Goal: Information Seeking & Learning: Learn about a topic

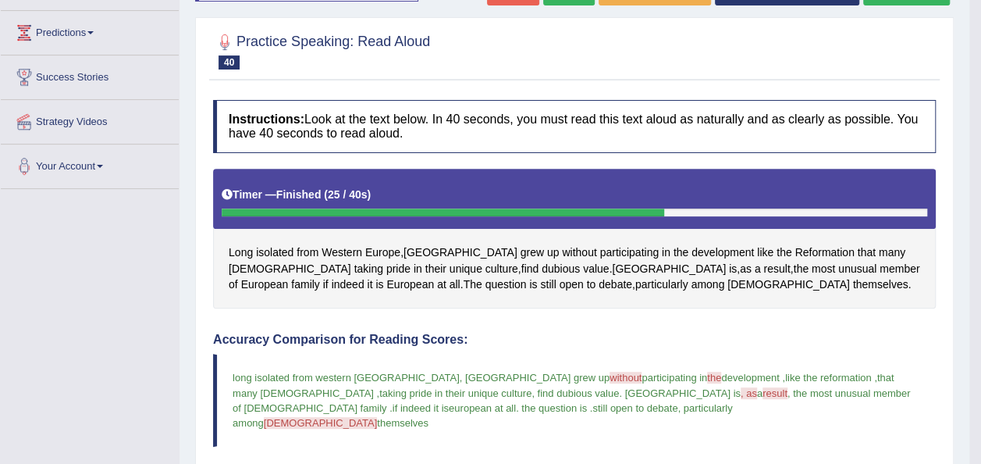
click at [907, 72] on div at bounding box center [574, 51] width 723 height 48
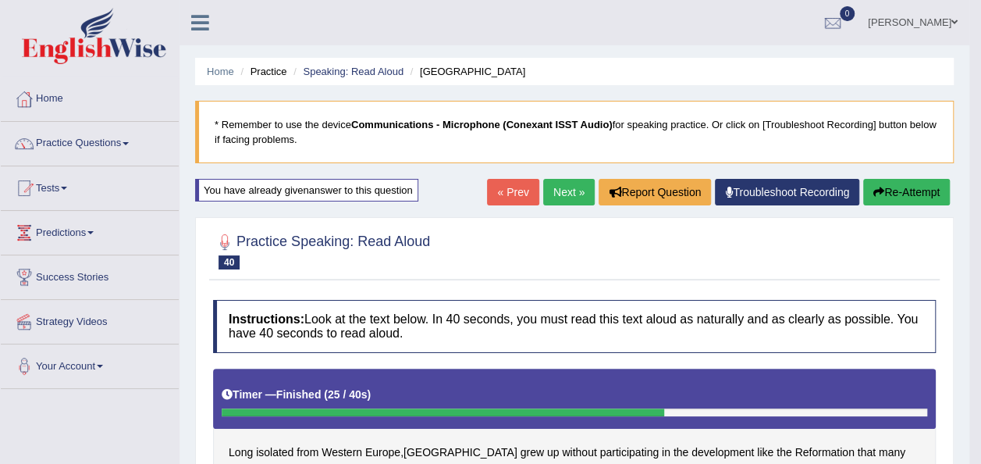
click at [569, 185] on link "Next »" at bounding box center [569, 192] width 52 height 27
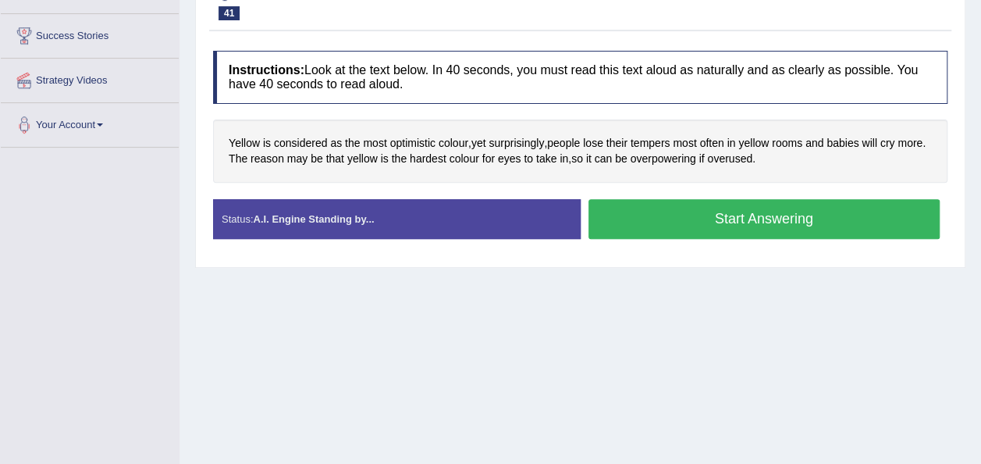
scroll to position [250, 0]
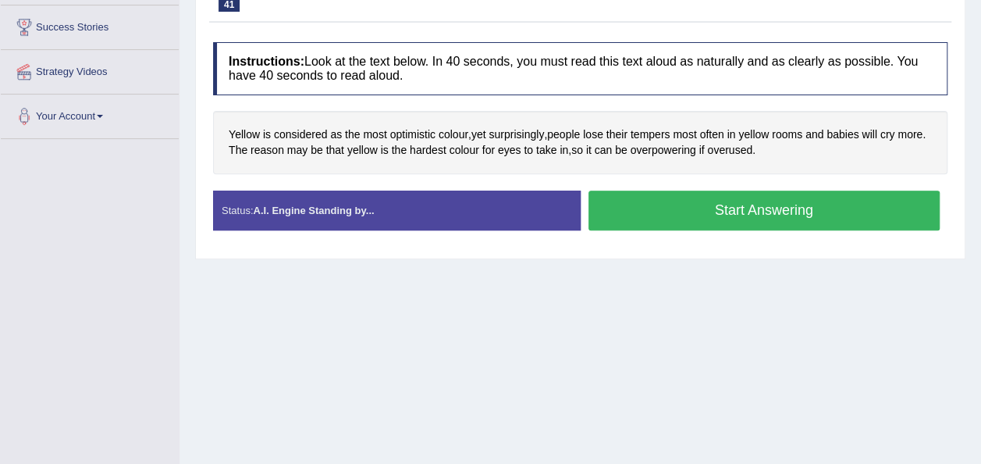
click at [666, 200] on button "Start Answering" at bounding box center [764, 210] width 352 height 40
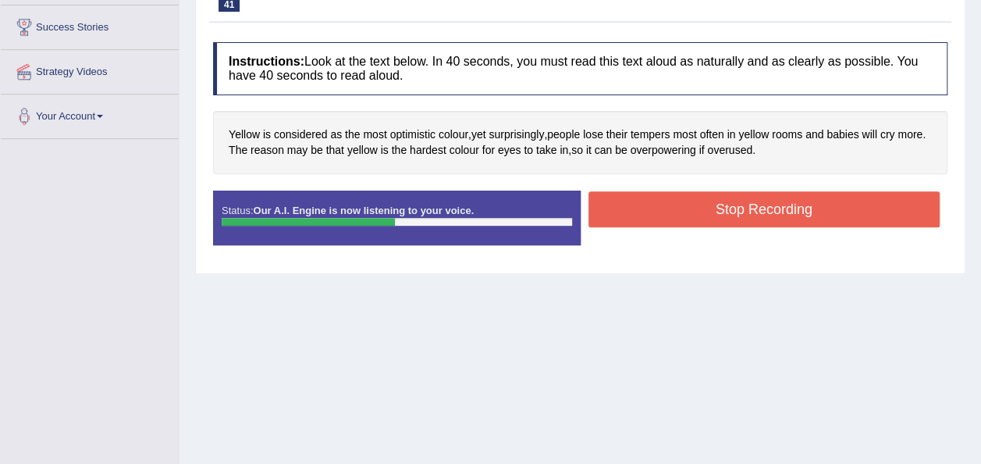
click at [666, 198] on button "Stop Recording" at bounding box center [764, 209] width 352 height 36
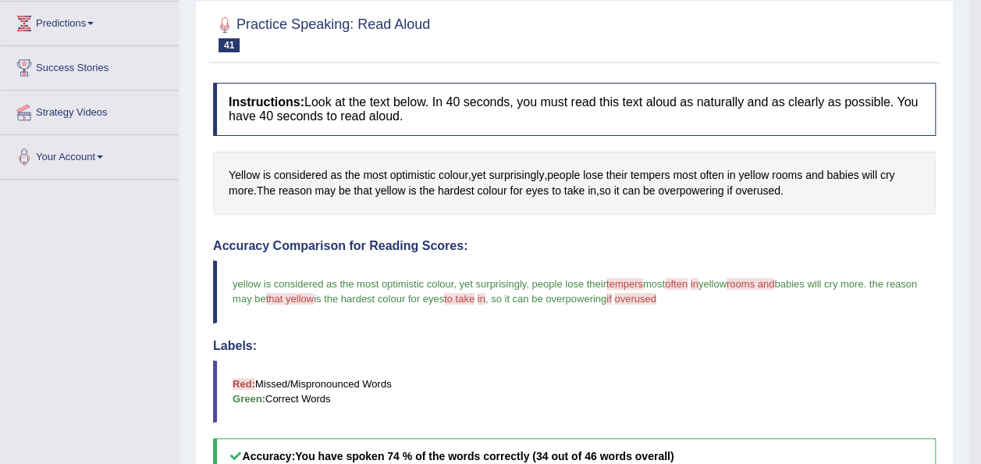
scroll to position [0, 0]
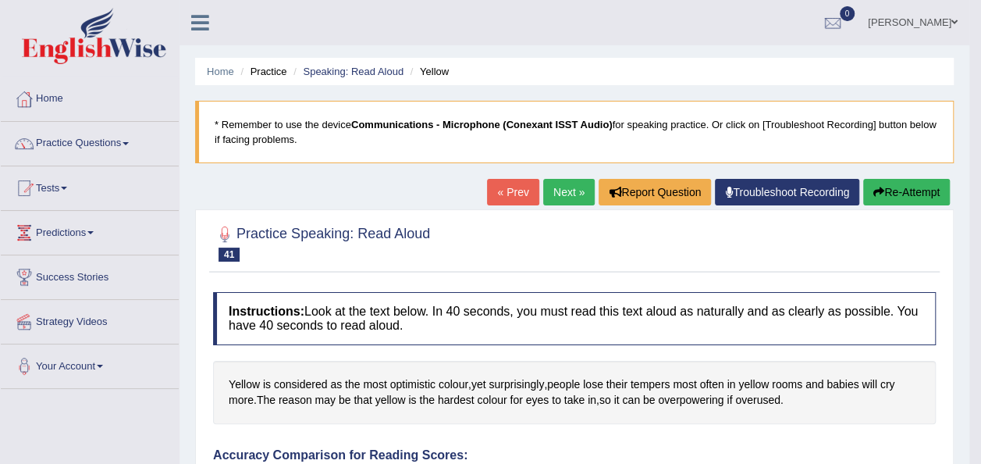
click at [567, 190] on link "Next »" at bounding box center [569, 192] width 52 height 27
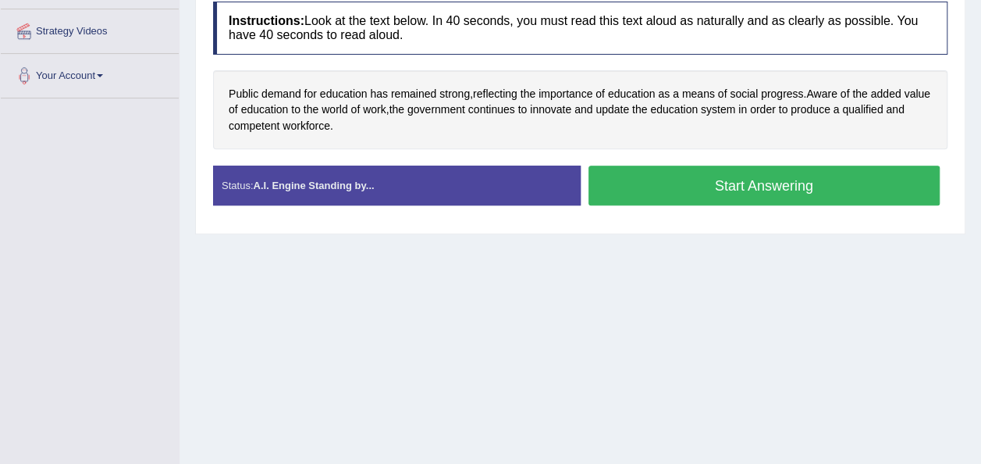
scroll to position [295, 0]
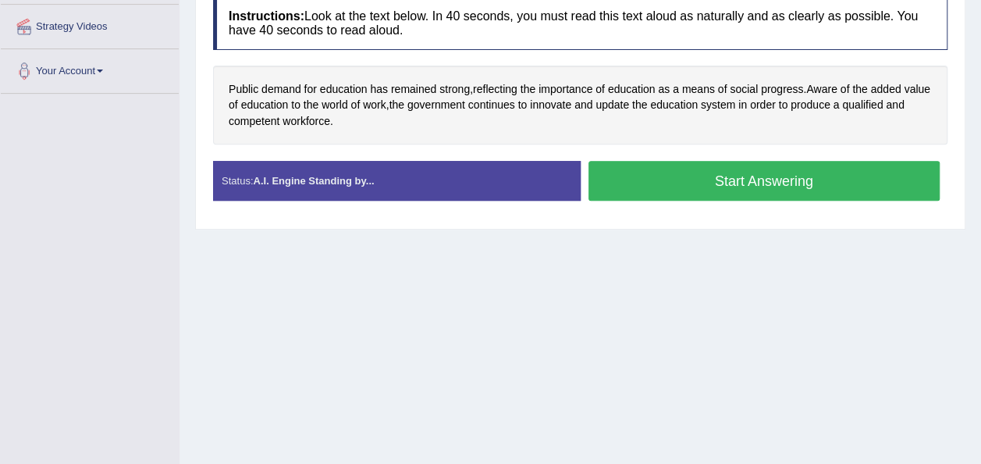
click at [634, 184] on button "Start Answering" at bounding box center [764, 181] width 352 height 40
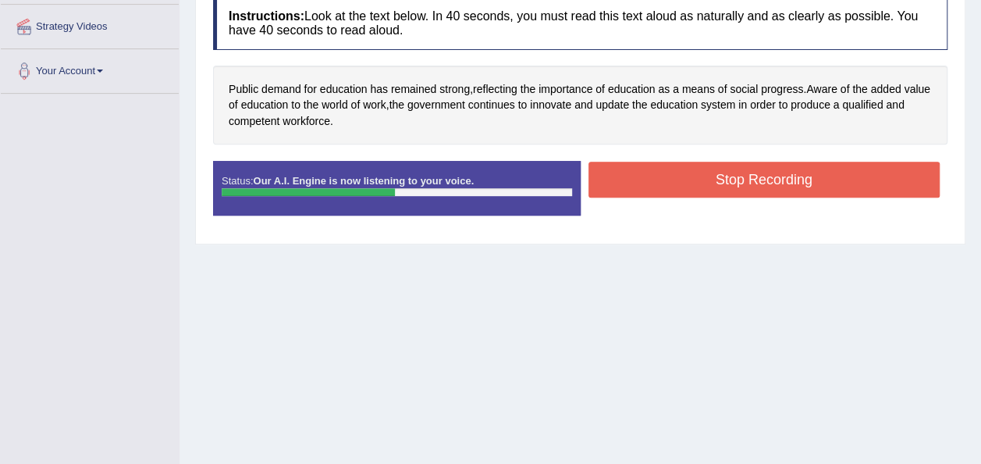
click at [627, 169] on button "Stop Recording" at bounding box center [764, 180] width 352 height 36
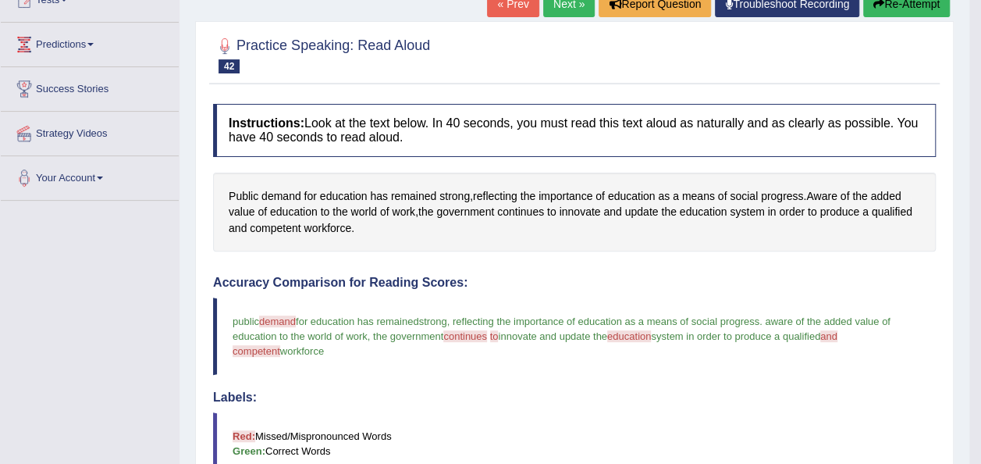
scroll to position [0, 0]
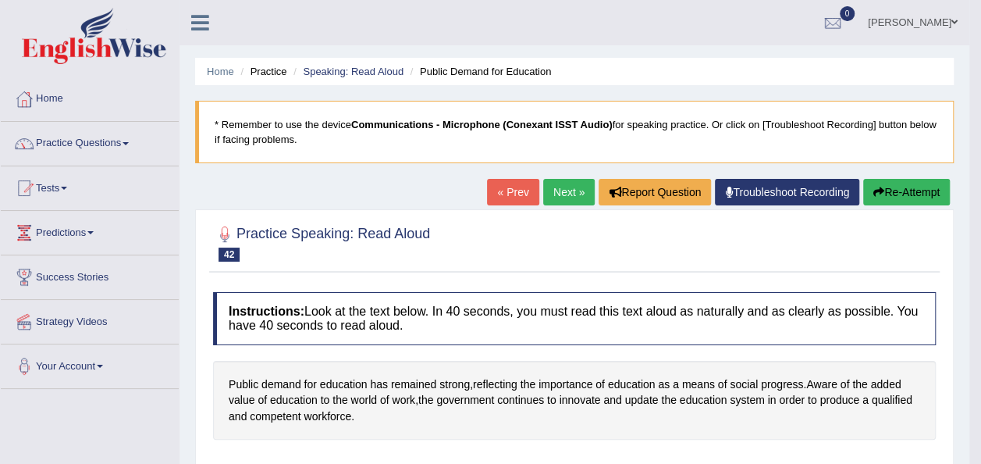
click at [570, 189] on link "Next »" at bounding box center [569, 192] width 52 height 27
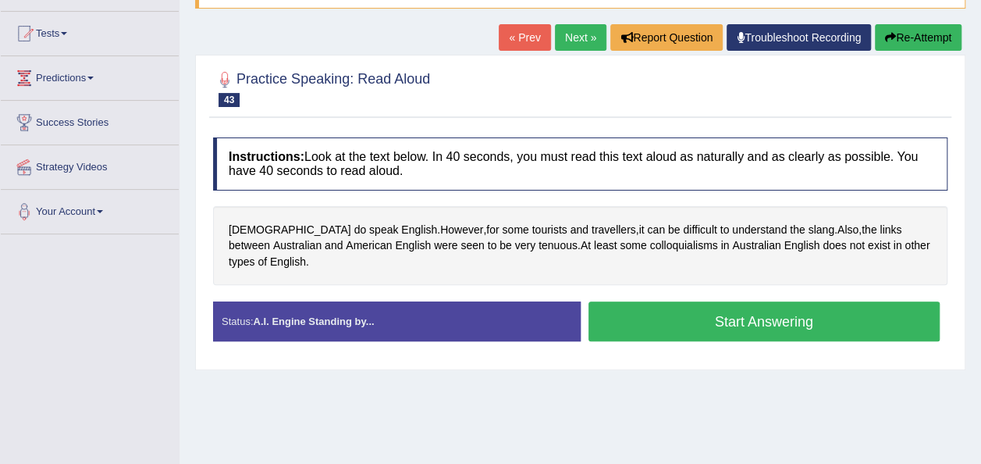
scroll to position [265, 0]
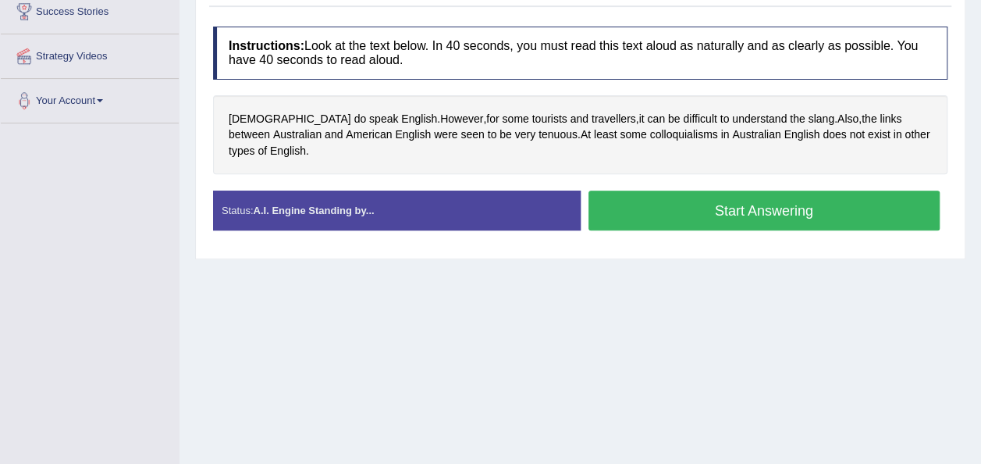
click at [715, 212] on button "Start Answering" at bounding box center [764, 210] width 352 height 40
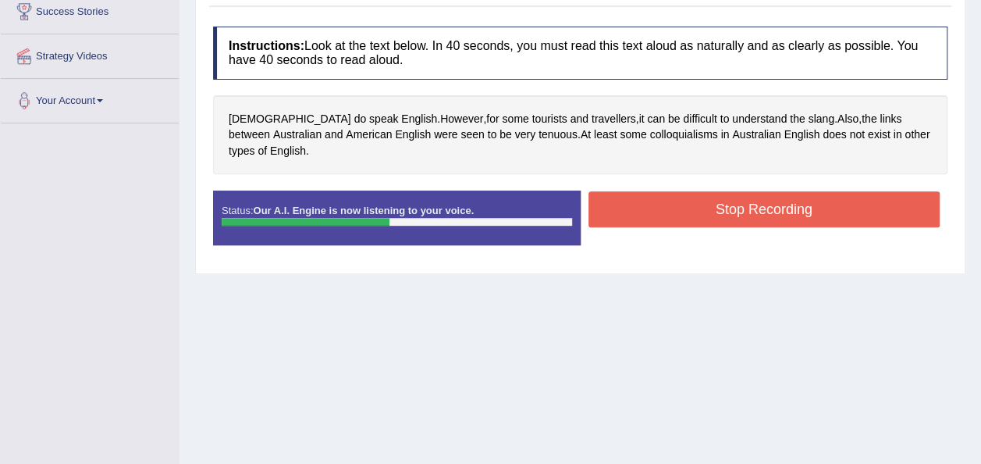
click at [620, 200] on button "Stop Recording" at bounding box center [764, 209] width 352 height 36
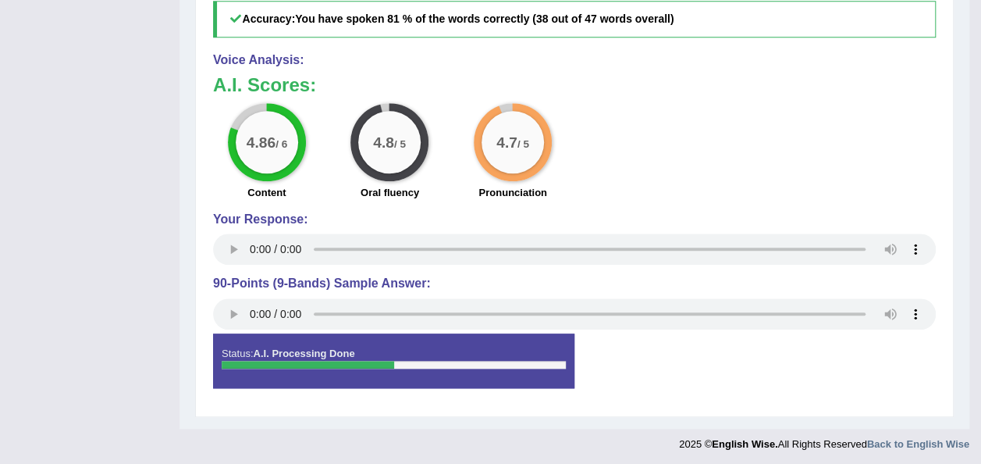
scroll to position [258, 0]
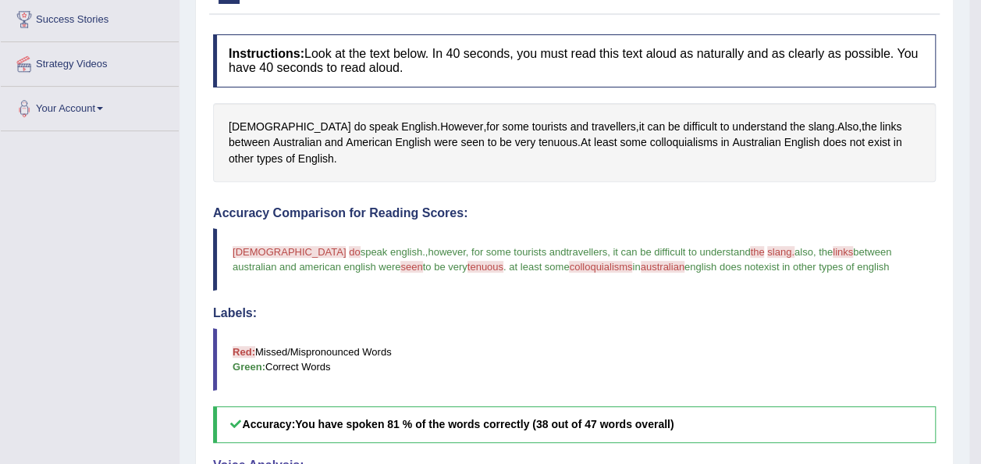
click at [613, 323] on div "Labels: Red: Missed/Mispronounced Words Green: Correct Words" at bounding box center [574, 348] width 723 height 84
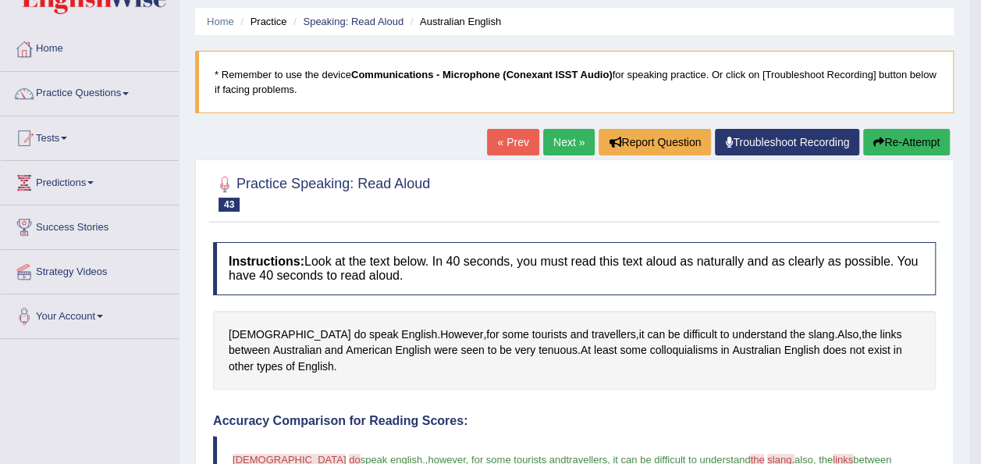
scroll to position [36, 0]
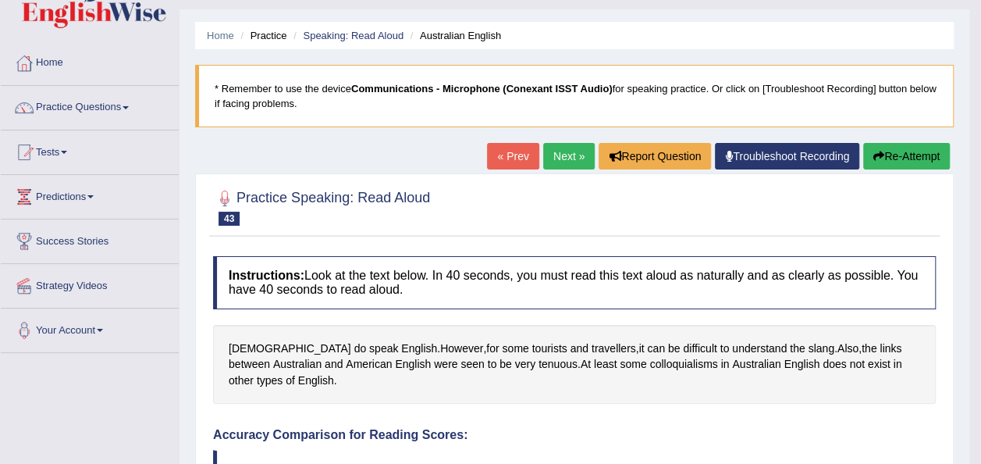
click at [573, 155] on link "Next »" at bounding box center [569, 156] width 52 height 27
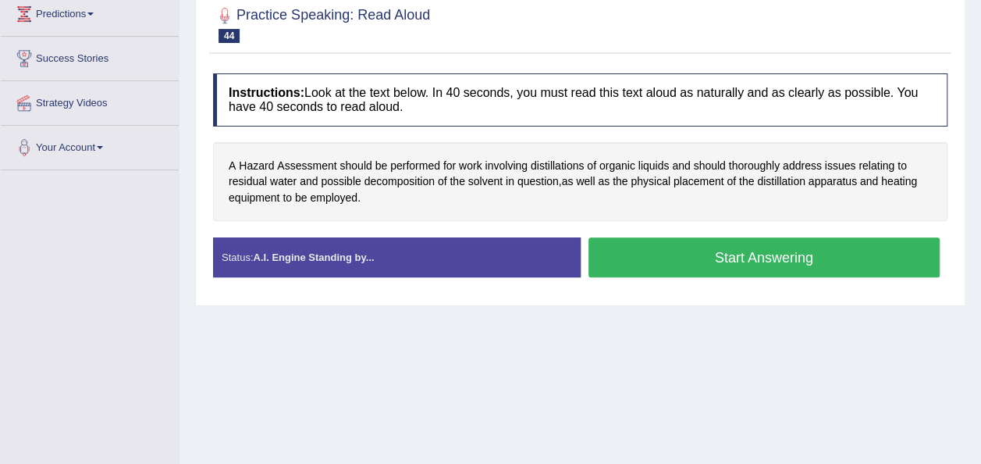
click at [656, 256] on button "Start Answering" at bounding box center [764, 257] width 352 height 40
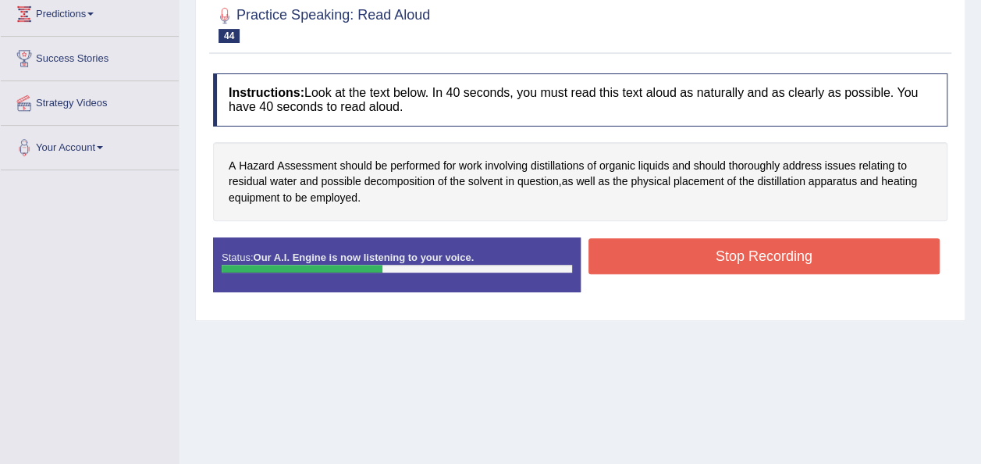
click at [682, 249] on button "Stop Recording" at bounding box center [764, 256] width 352 height 36
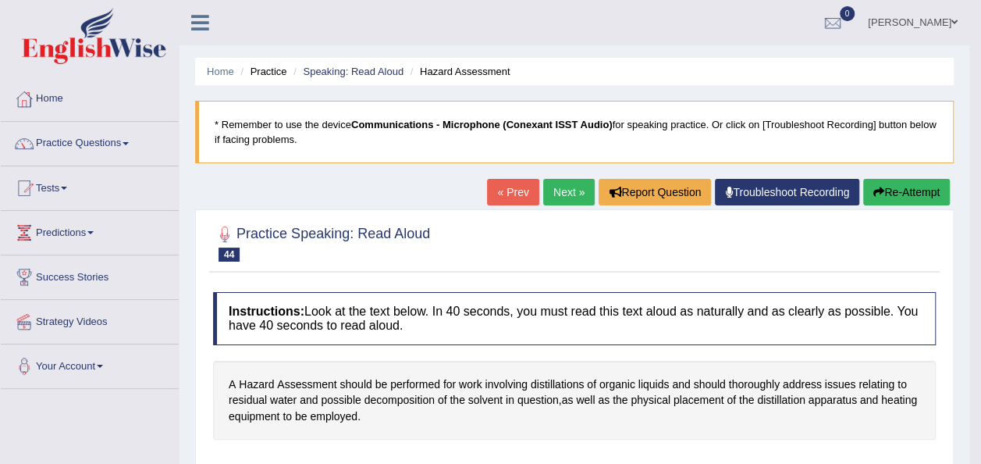
click at [555, 186] on link "Next »" at bounding box center [569, 192] width 52 height 27
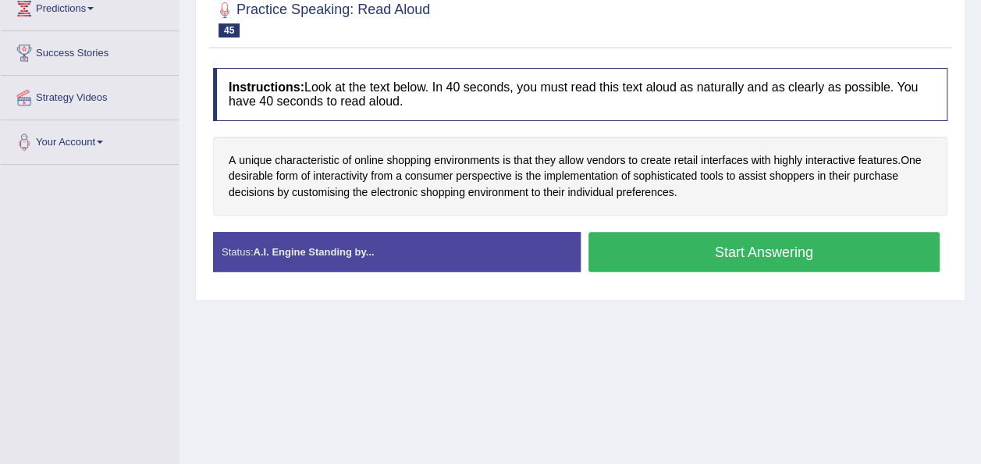
scroll to position [225, 0]
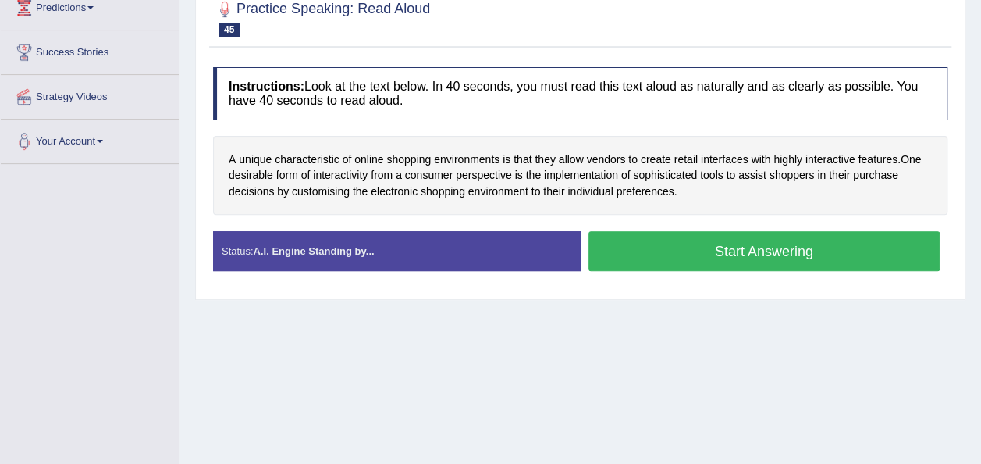
click at [645, 248] on button "Start Answering" at bounding box center [764, 251] width 352 height 40
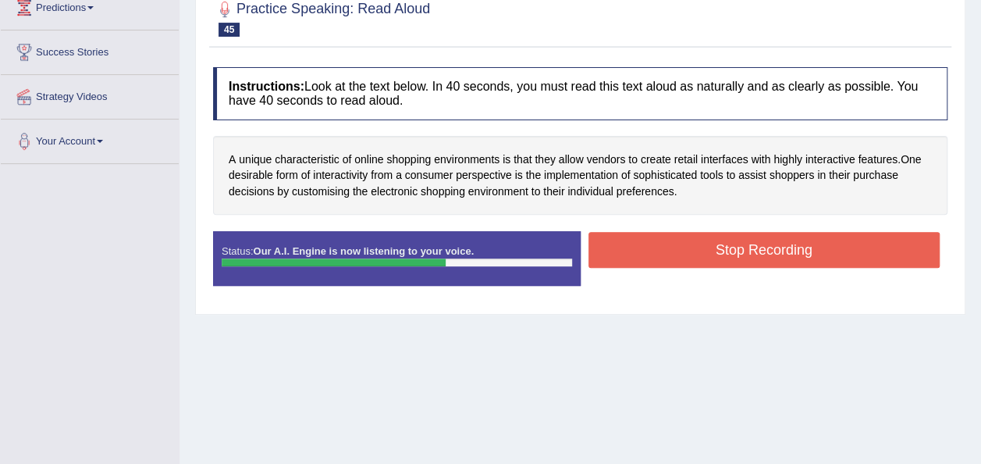
click at [684, 242] on button "Stop Recording" at bounding box center [764, 250] width 352 height 36
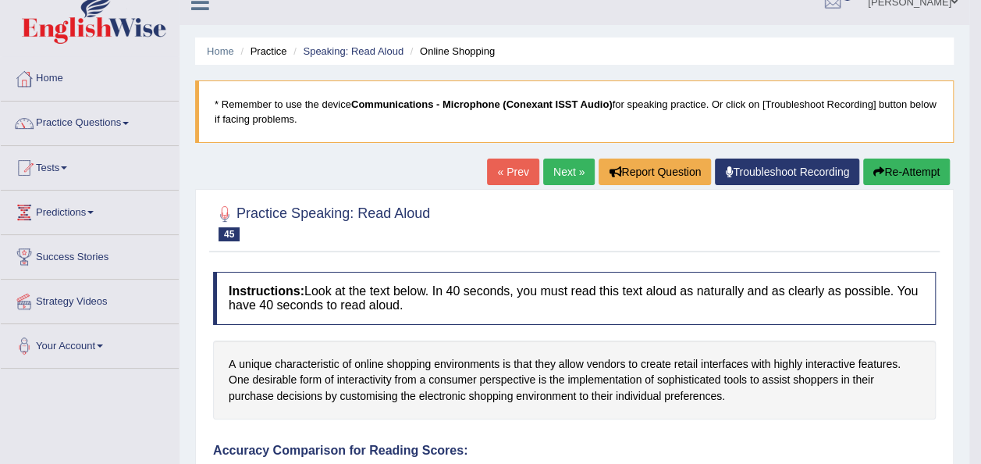
scroll to position [6, 0]
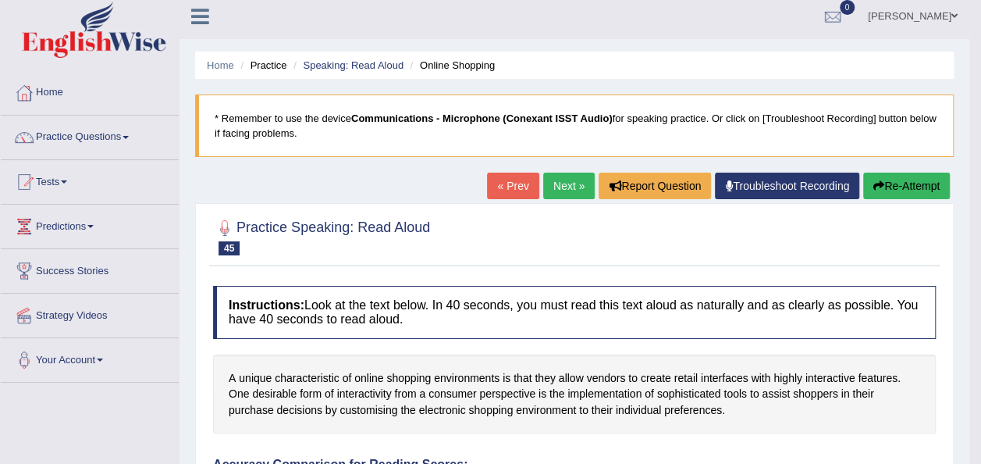
click at [885, 187] on button "Re-Attempt" at bounding box center [906, 185] width 87 height 27
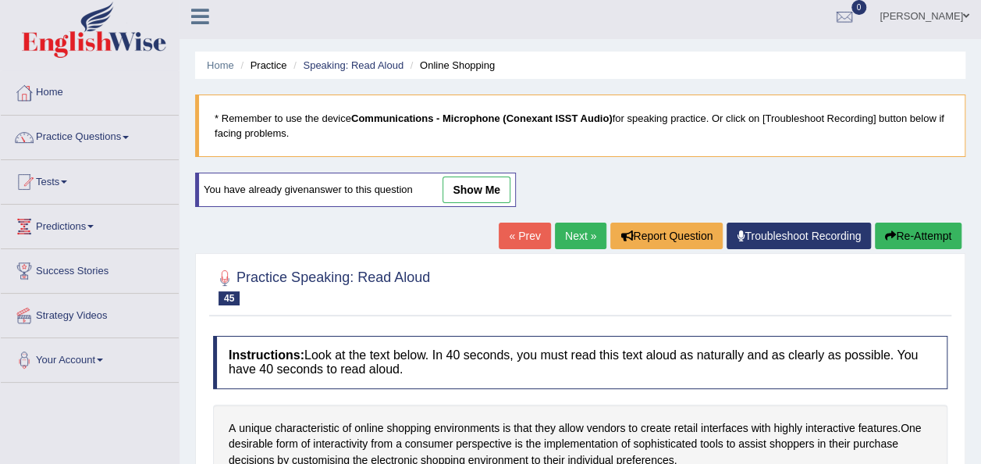
click at [980, 136] on html "Toggle navigation Home Practice Questions Speaking Practice Read Aloud Repeat S…" at bounding box center [490, 226] width 981 height 464
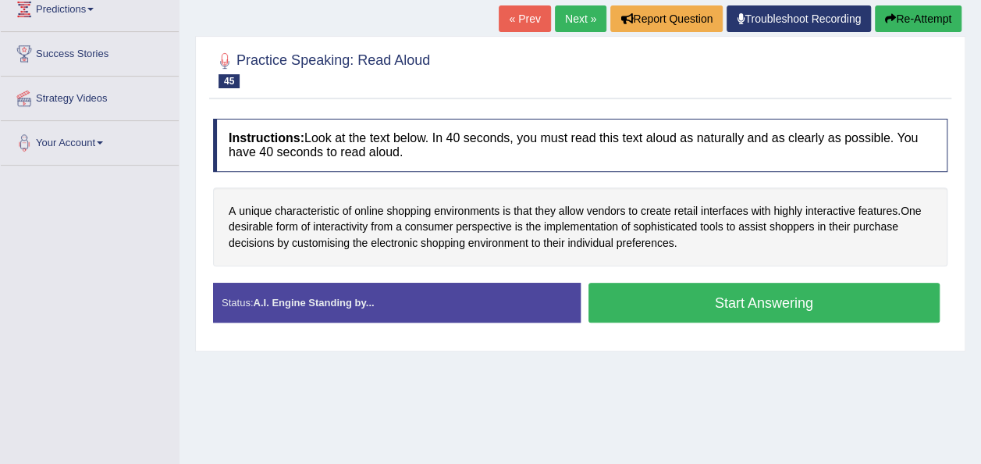
scroll to position [226, 0]
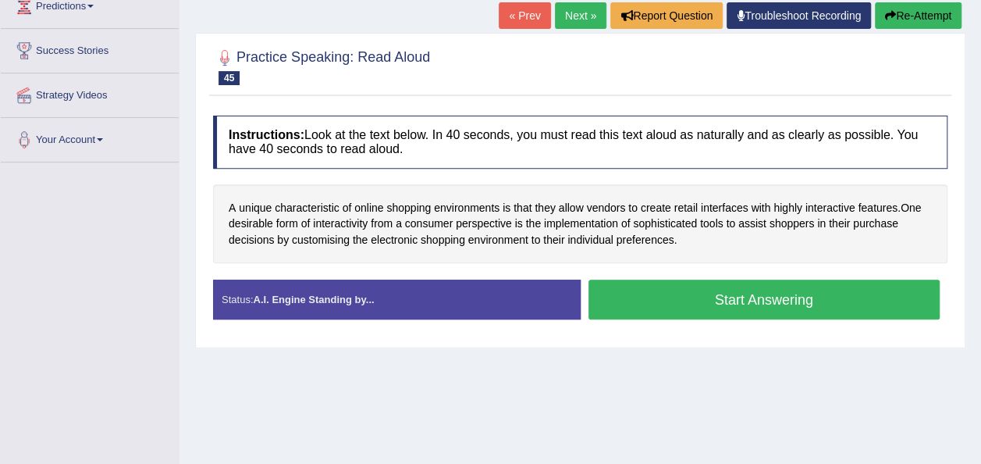
click at [655, 301] on button "Start Answering" at bounding box center [764, 299] width 352 height 40
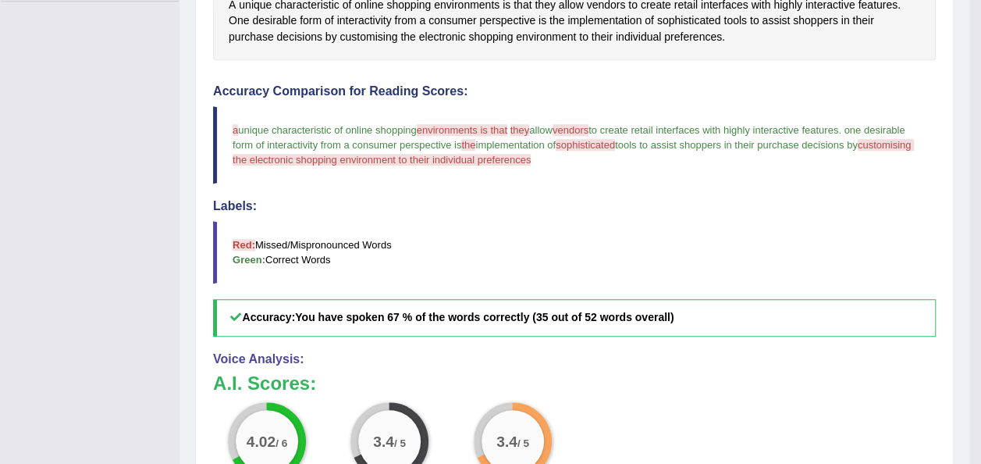
scroll to position [0, 0]
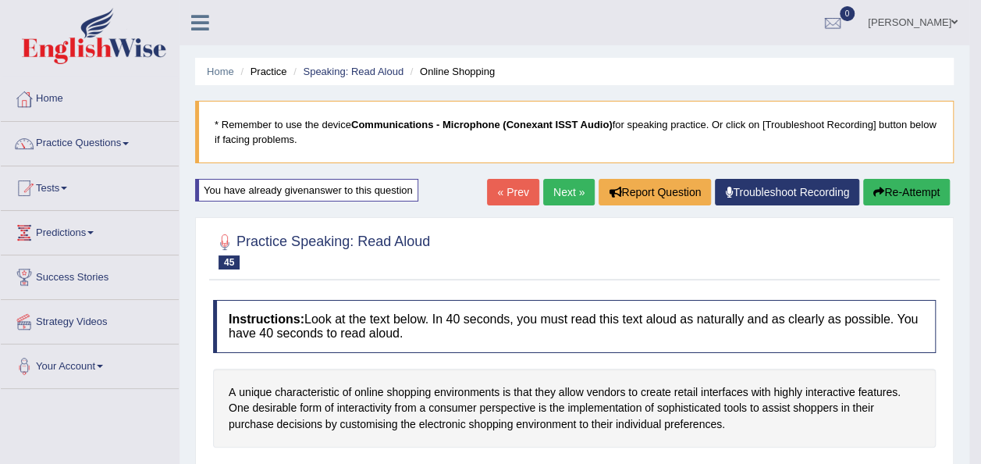
click at [897, 194] on button "Re-Attempt" at bounding box center [906, 192] width 87 height 27
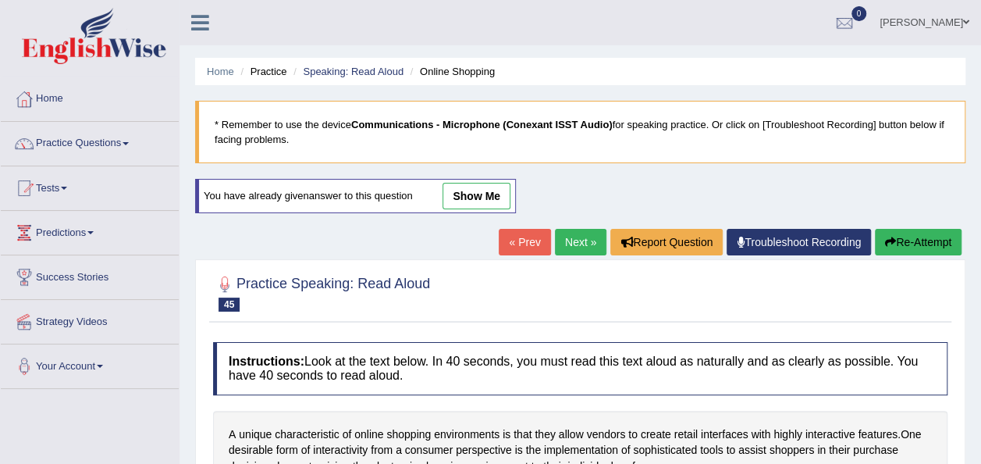
click at [599, 179] on div "Home Practice Speaking: Read Aloud Online Shopping * Remember to use the device…" at bounding box center [579, 390] width 801 height 780
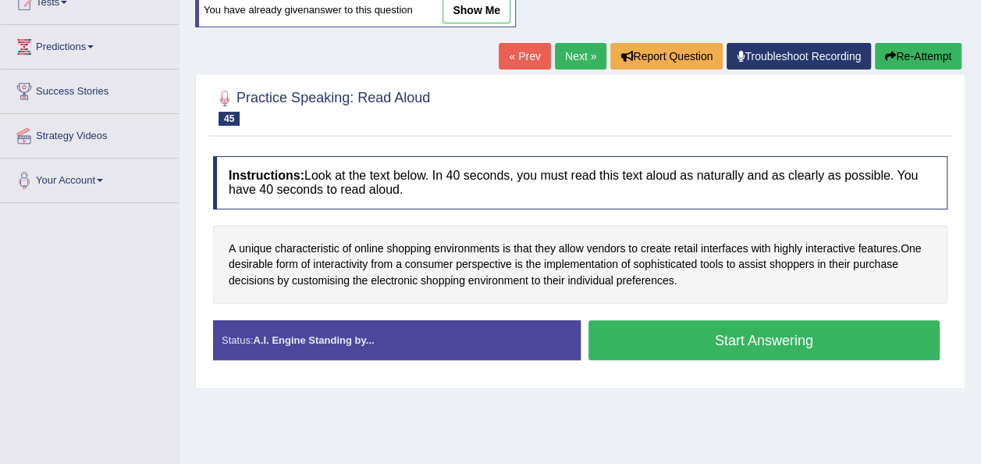
scroll to position [194, 0]
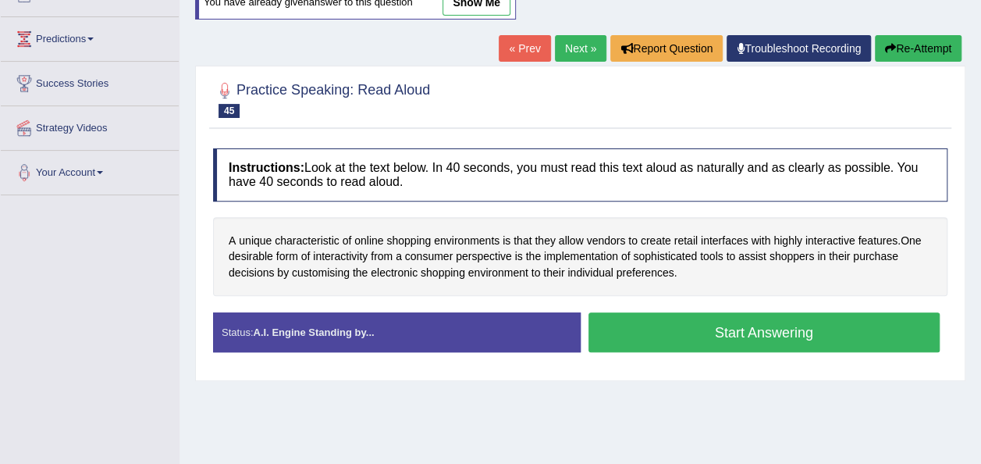
click at [768, 336] on button "Start Answering" at bounding box center [764, 332] width 352 height 40
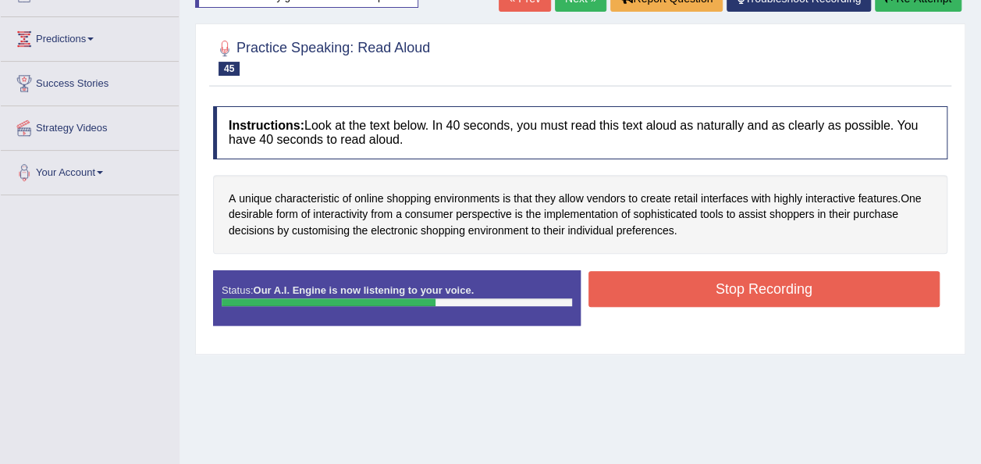
click at [662, 281] on button "Stop Recording" at bounding box center [764, 289] width 352 height 36
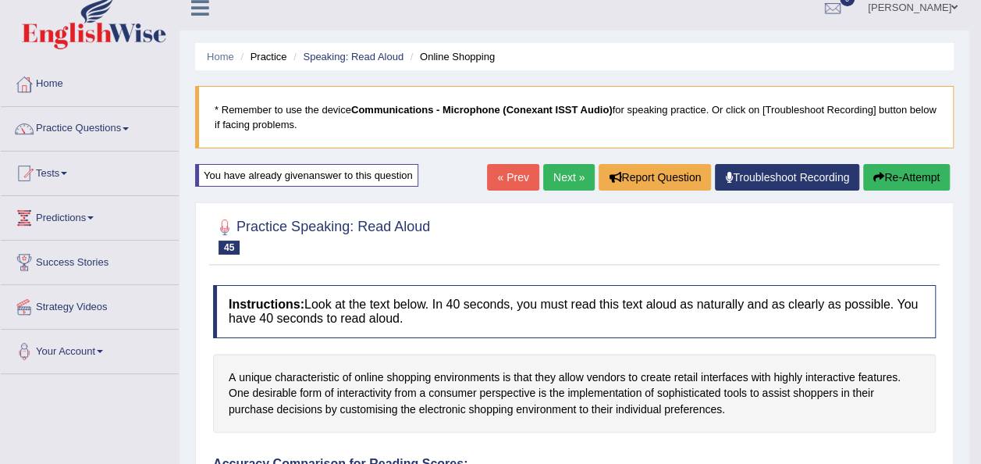
scroll to position [6, 0]
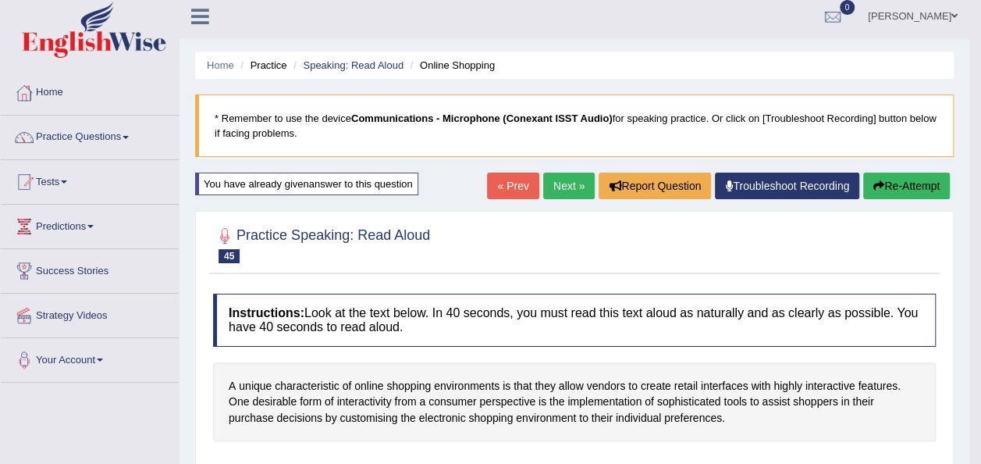
click at [880, 181] on icon "button" at bounding box center [878, 185] width 11 height 11
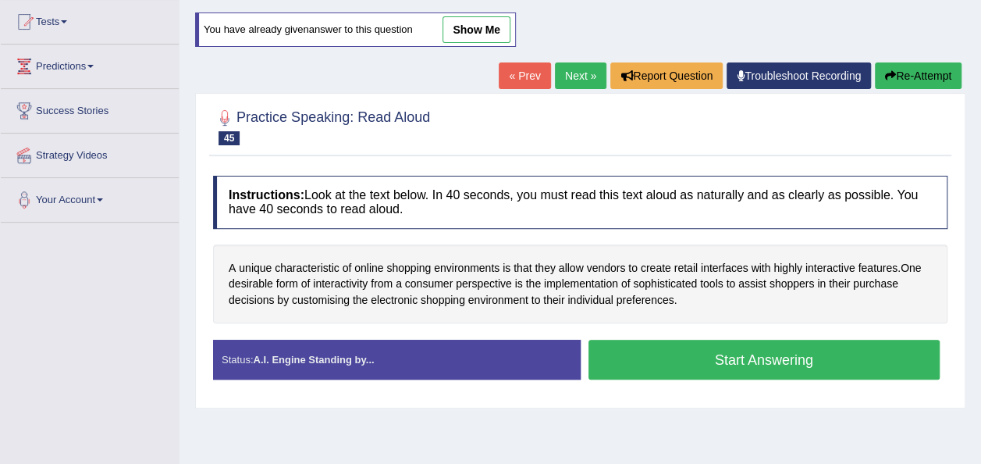
scroll to position [208, 0]
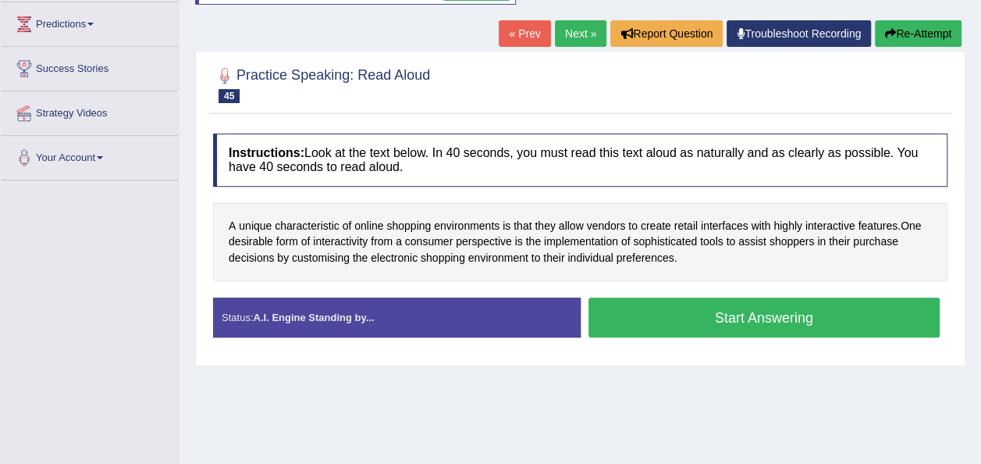
click at [701, 307] on button "Start Answering" at bounding box center [764, 317] width 352 height 40
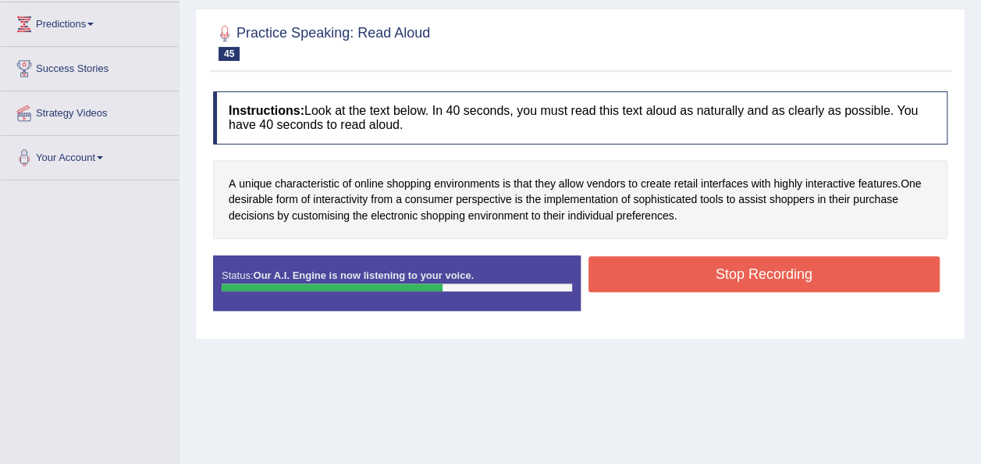
click at [627, 256] on button "Stop Recording" at bounding box center [764, 274] width 352 height 36
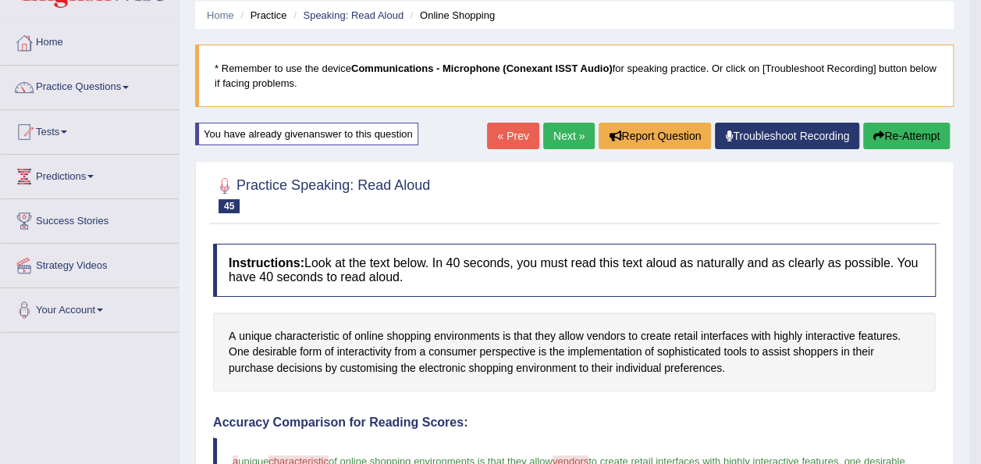
scroll to position [56, 0]
click at [897, 130] on button "Re-Attempt" at bounding box center [906, 136] width 87 height 27
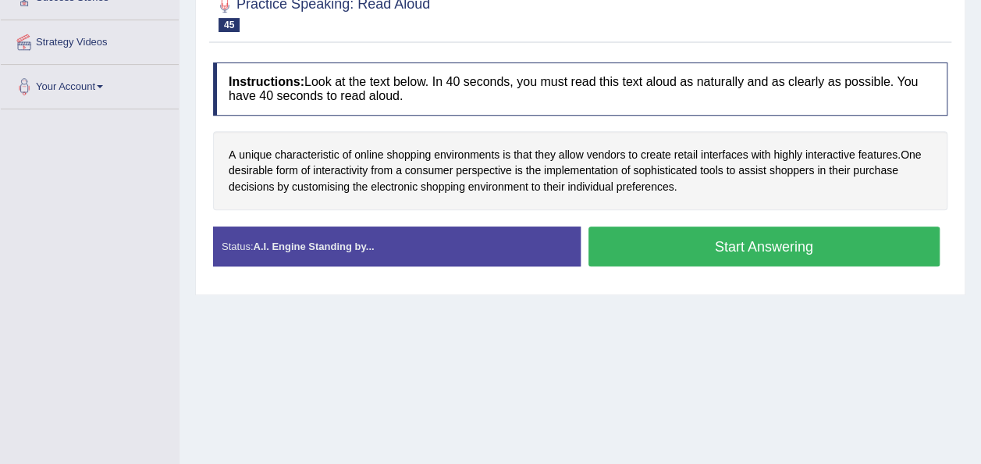
scroll to position [286, 0]
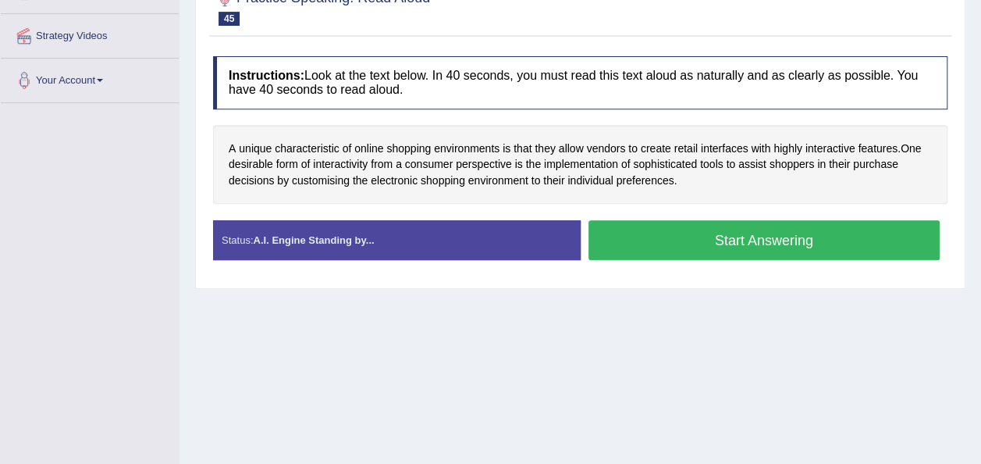
click at [752, 237] on button "Start Answering" at bounding box center [764, 240] width 352 height 40
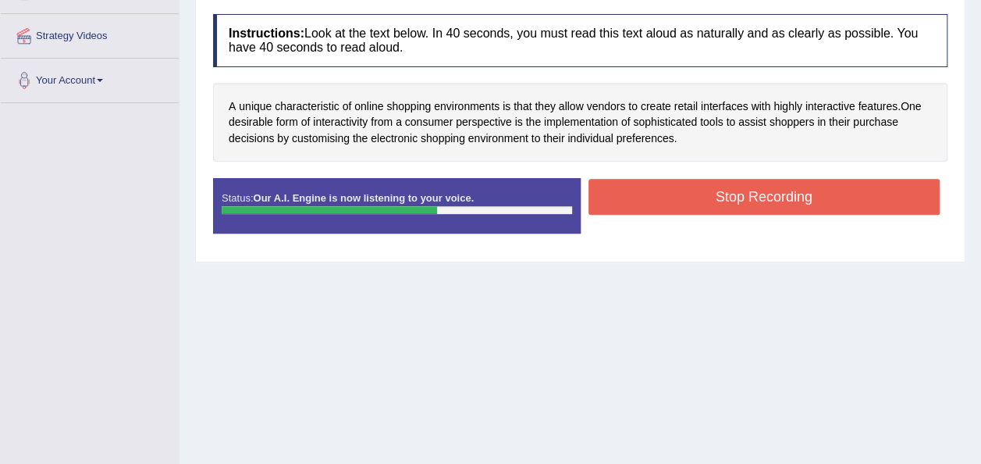
click at [630, 202] on button "Stop Recording" at bounding box center [764, 197] width 352 height 36
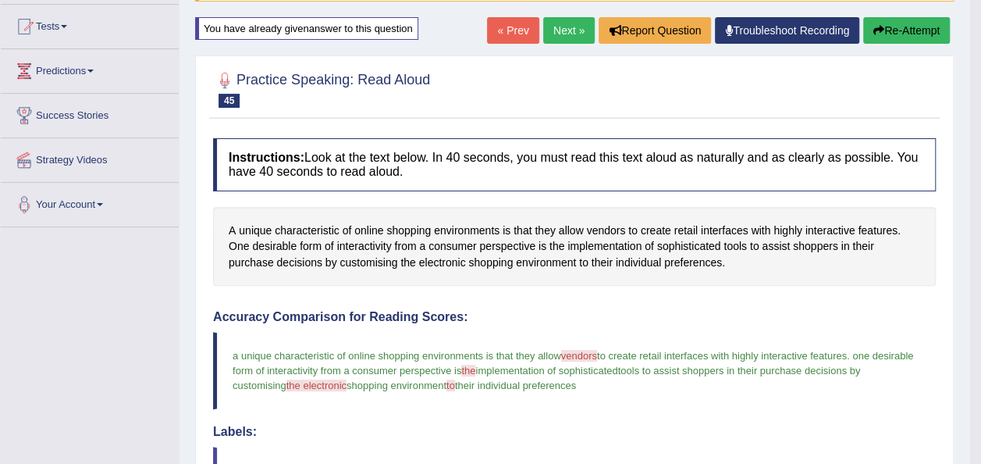
scroll to position [36, 0]
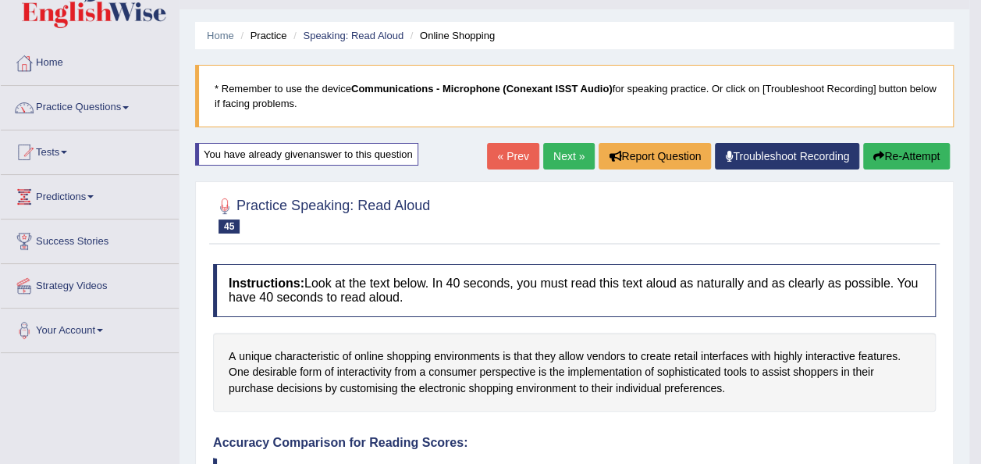
click at [577, 143] on link "Next »" at bounding box center [569, 156] width 52 height 27
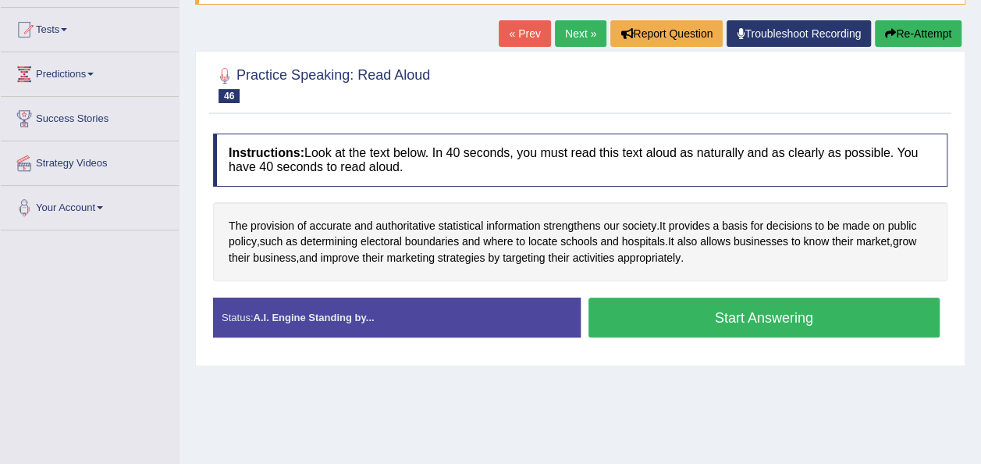
scroll to position [164, 0]
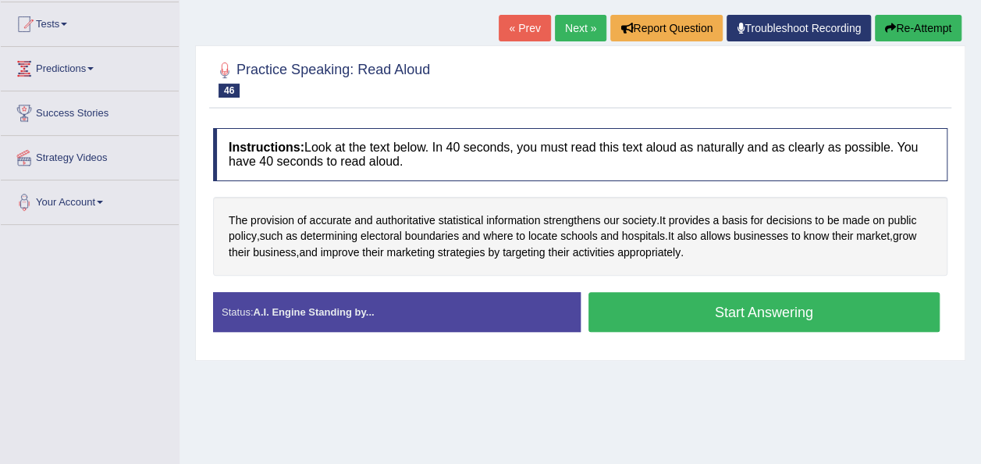
click at [755, 315] on button "Start Answering" at bounding box center [764, 312] width 352 height 40
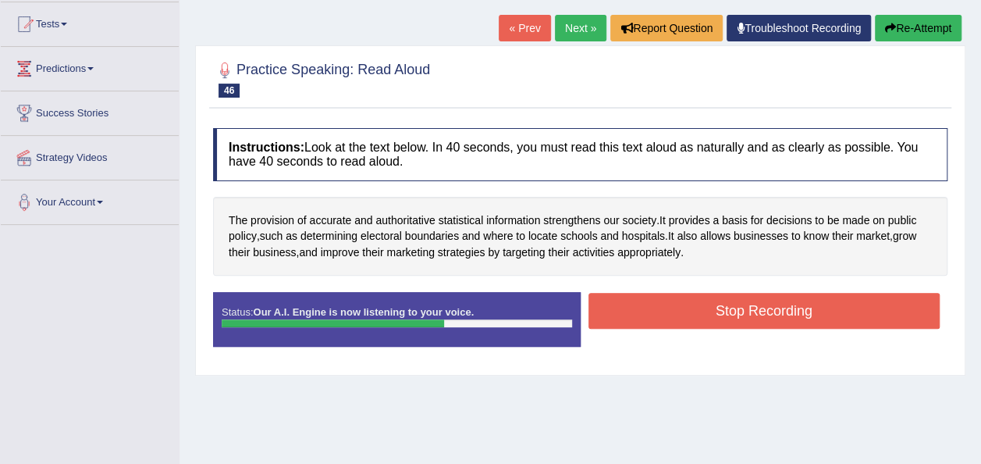
click at [660, 305] on button "Stop Recording" at bounding box center [764, 311] width 352 height 36
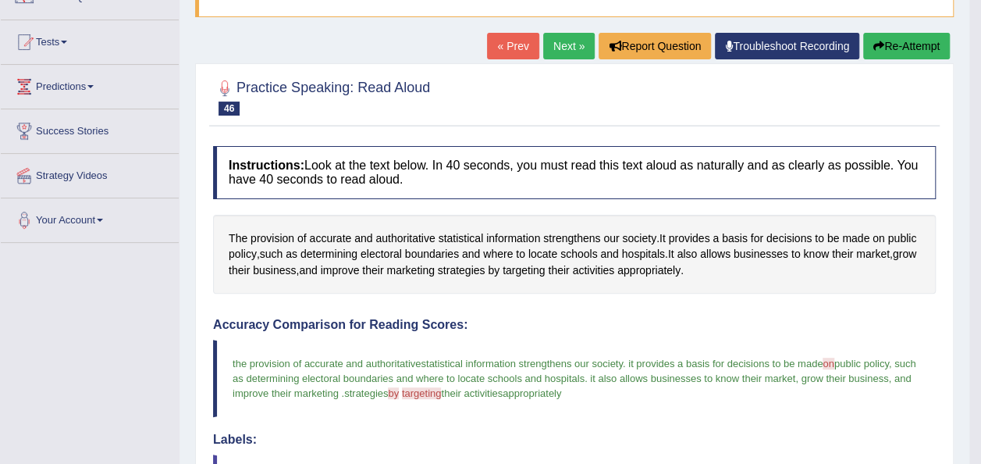
scroll to position [123, 0]
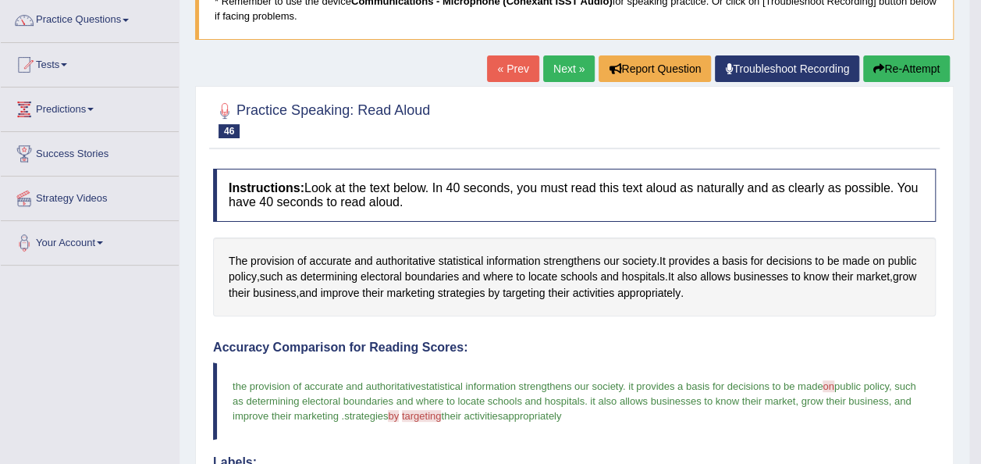
click at [559, 59] on link "Next »" at bounding box center [569, 68] width 52 height 27
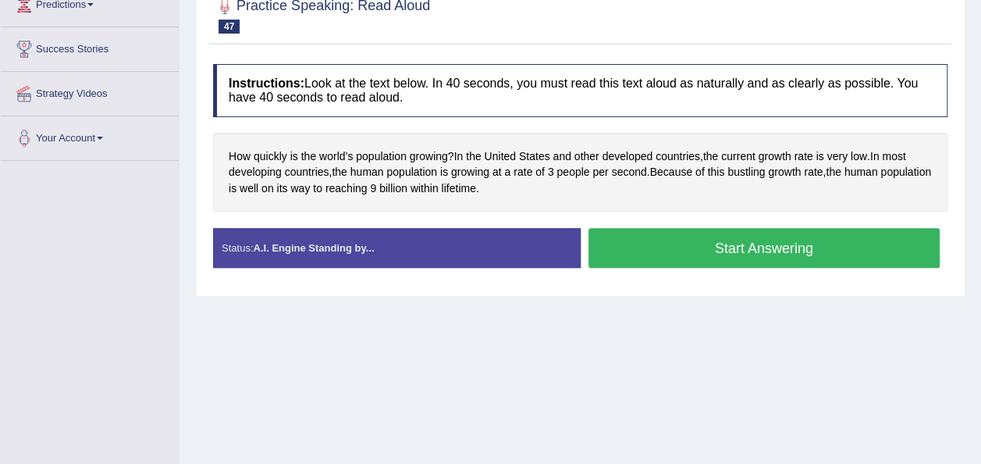
scroll to position [241, 0]
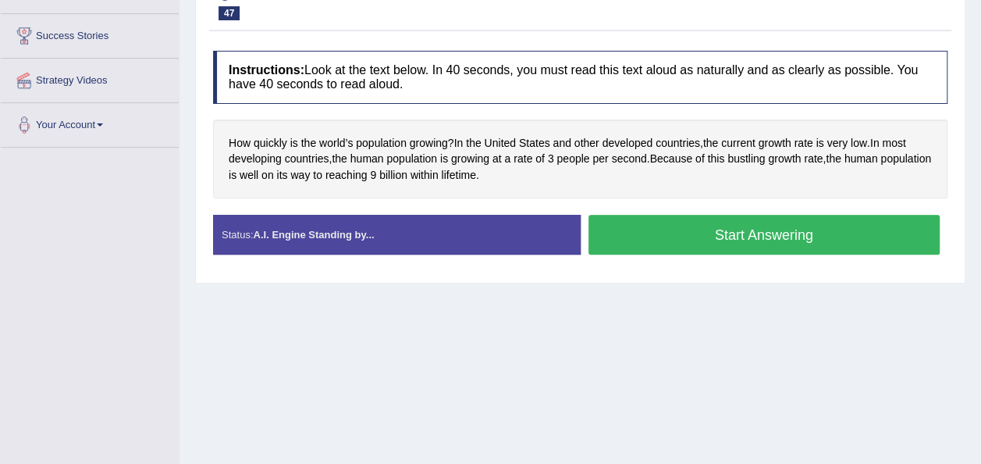
click at [725, 233] on button "Start Answering" at bounding box center [764, 235] width 352 height 40
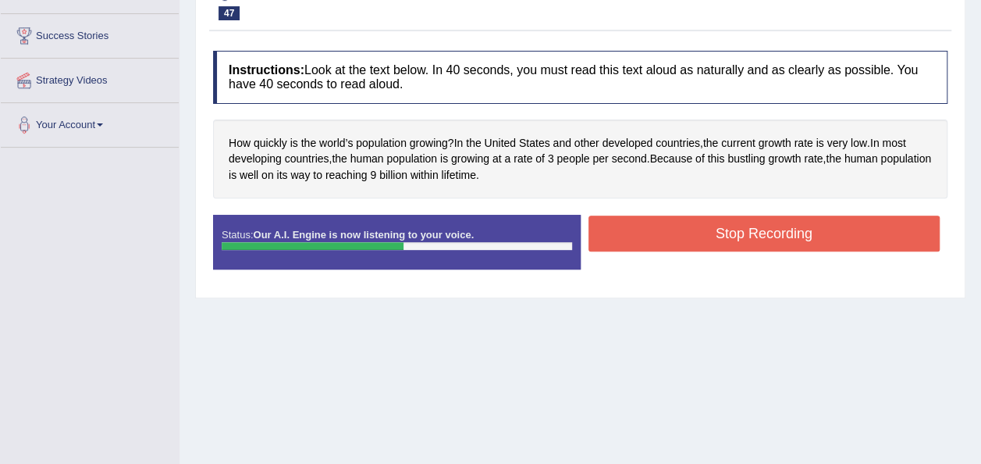
click at [650, 236] on button "Stop Recording" at bounding box center [764, 233] width 352 height 36
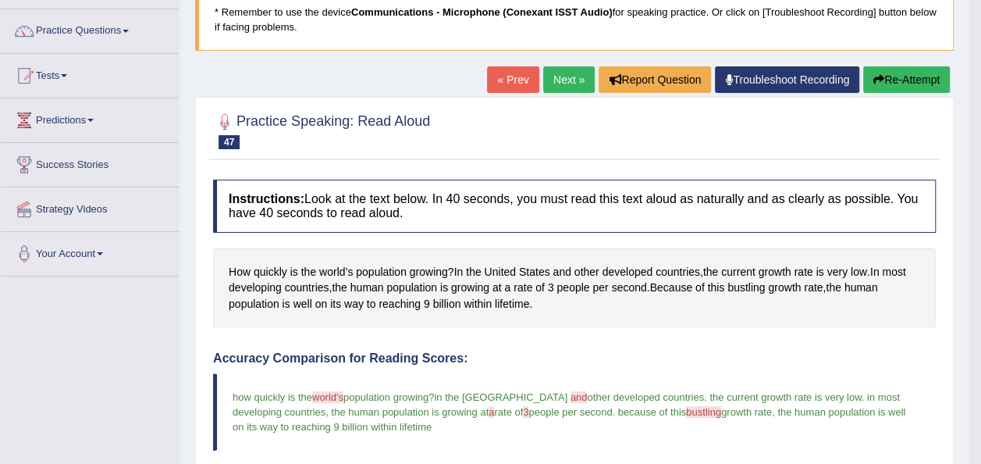
scroll to position [114, 0]
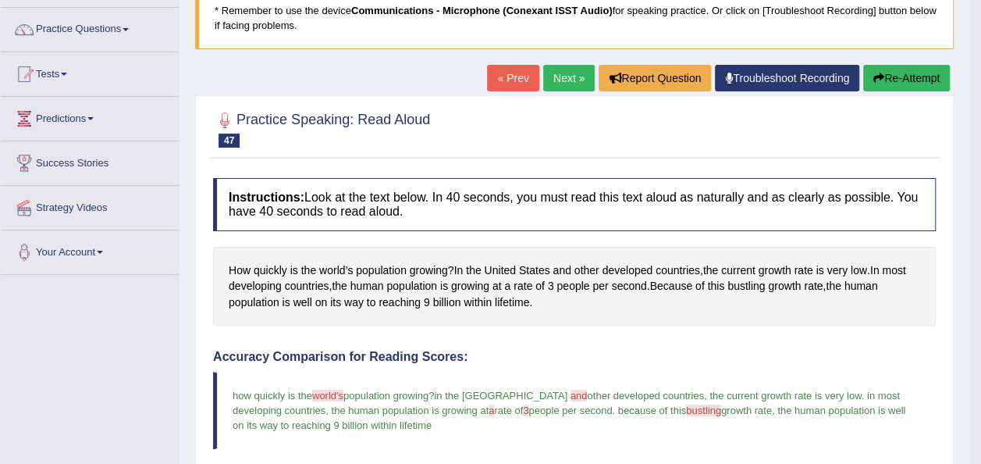
click at [559, 75] on link "Next »" at bounding box center [569, 78] width 52 height 27
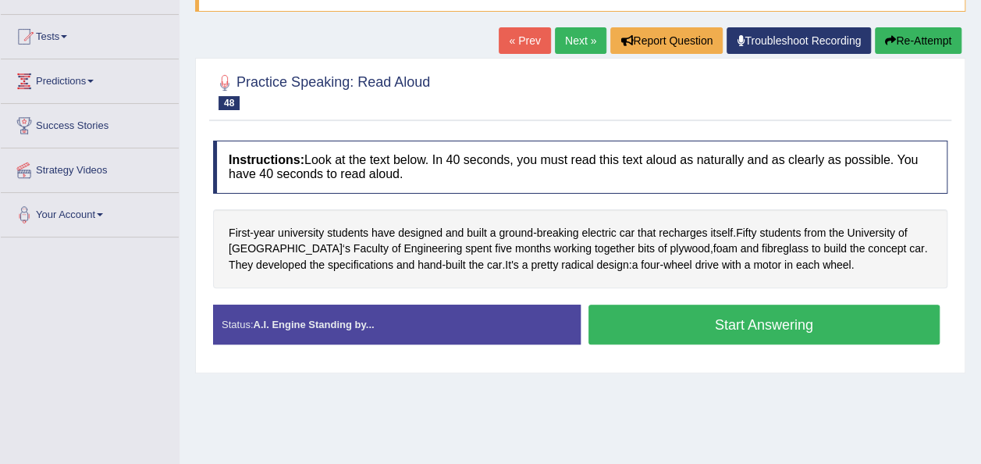
scroll to position [187, 0]
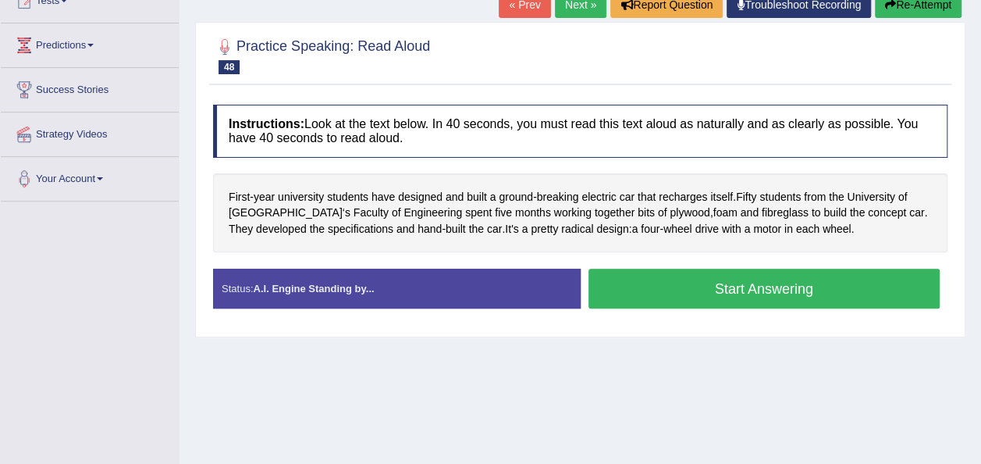
click at [615, 300] on button "Start Answering" at bounding box center [764, 288] width 352 height 40
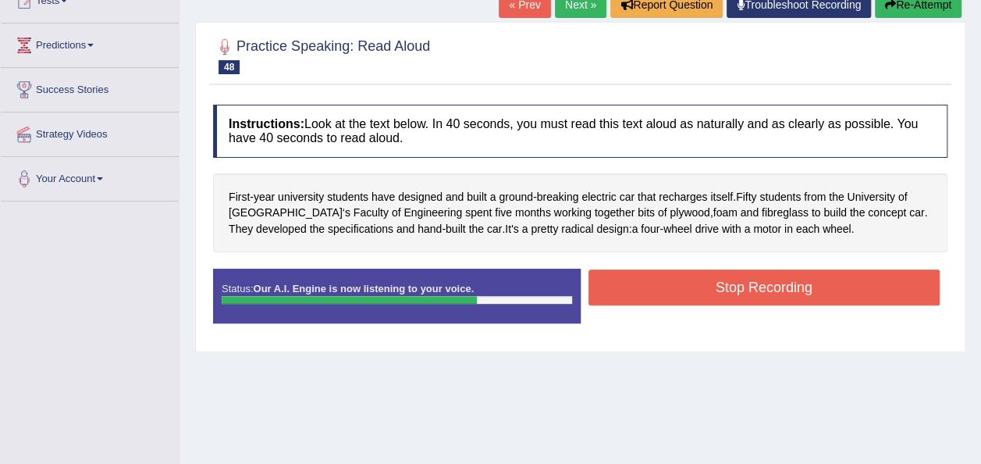
click at [680, 281] on button "Stop Recording" at bounding box center [764, 287] width 352 height 36
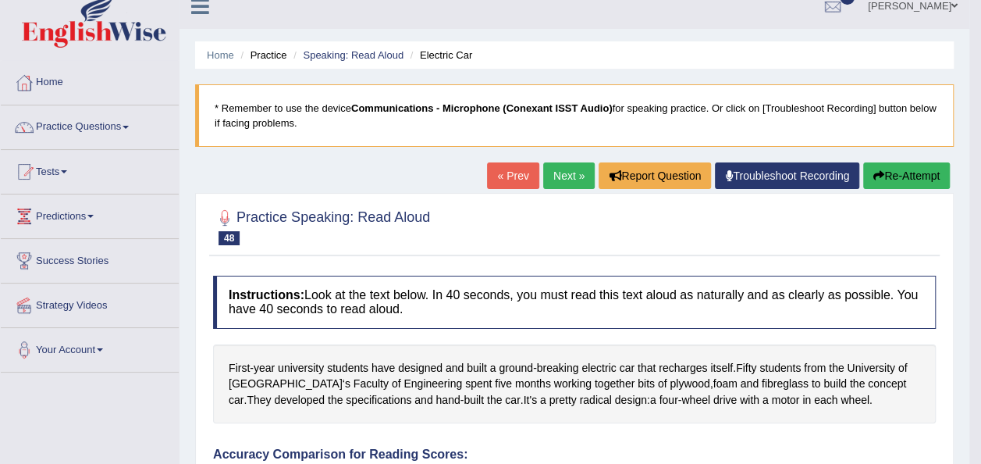
scroll to position [0, 0]
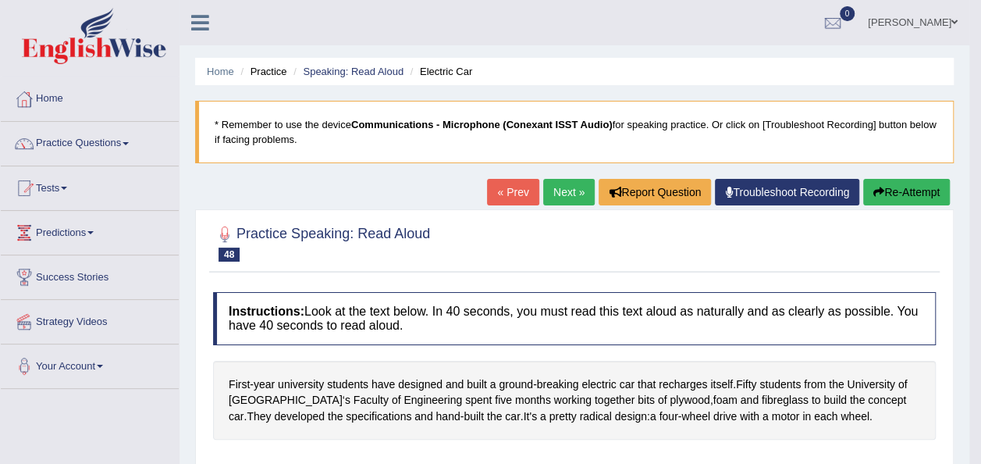
click at [560, 184] on link "Next »" at bounding box center [569, 192] width 52 height 27
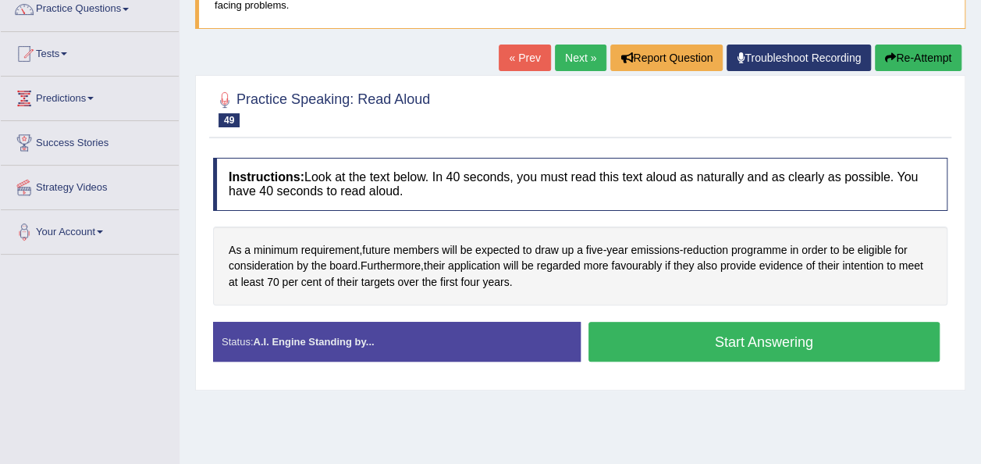
scroll to position [250, 0]
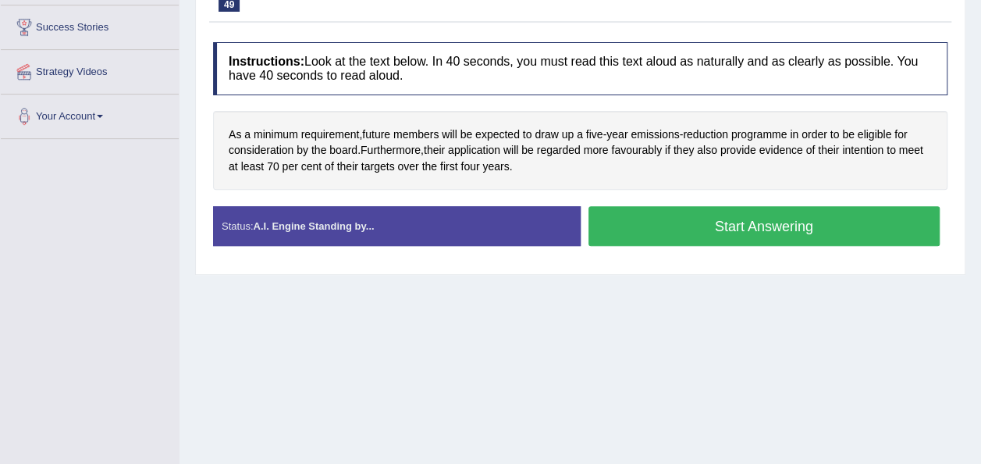
click at [642, 229] on button "Start Answering" at bounding box center [764, 226] width 352 height 40
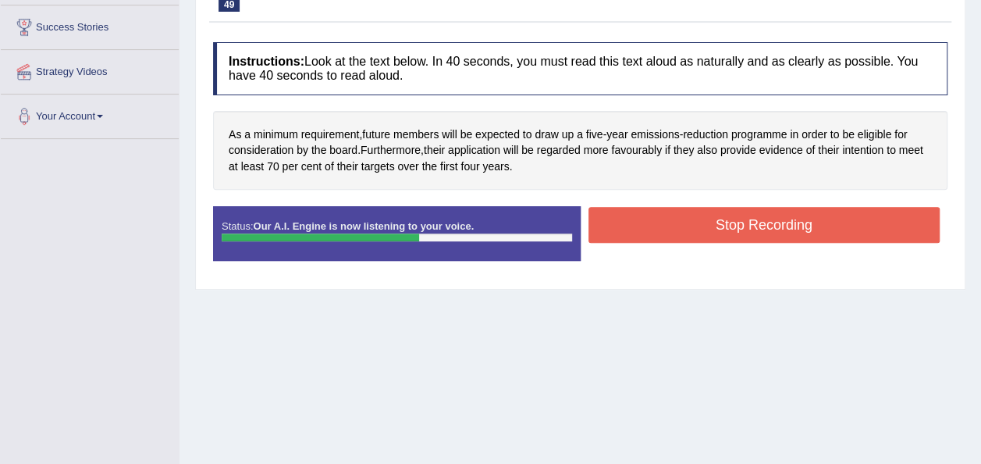
click at [682, 226] on button "Stop Recording" at bounding box center [764, 225] width 352 height 36
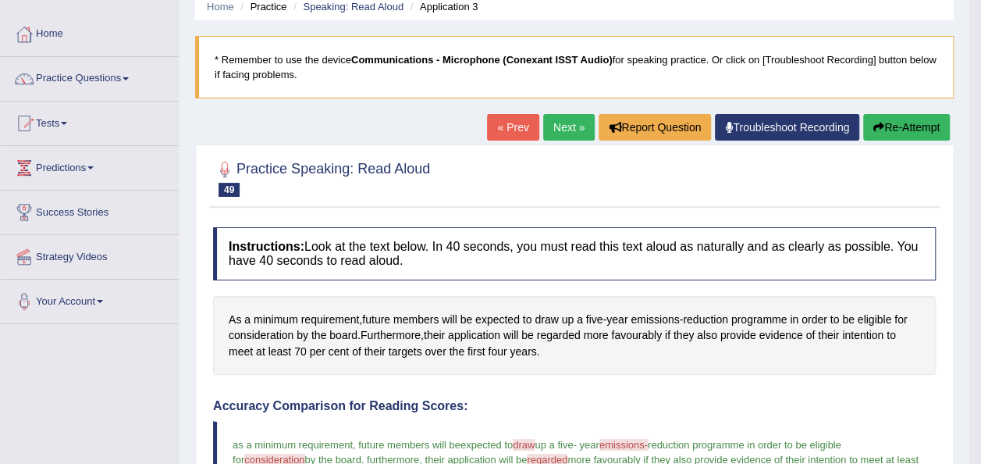
scroll to position [62, 0]
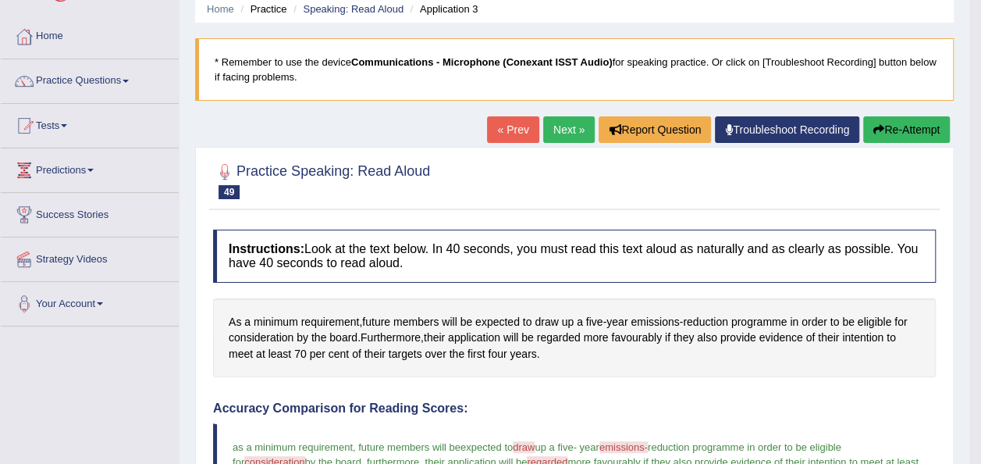
click at [551, 126] on link "Next »" at bounding box center [569, 129] width 52 height 27
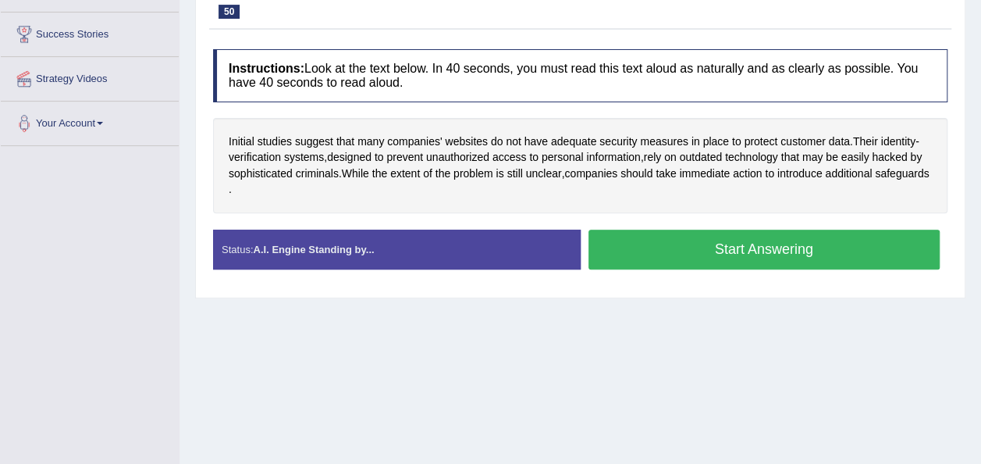
scroll to position [250, 0]
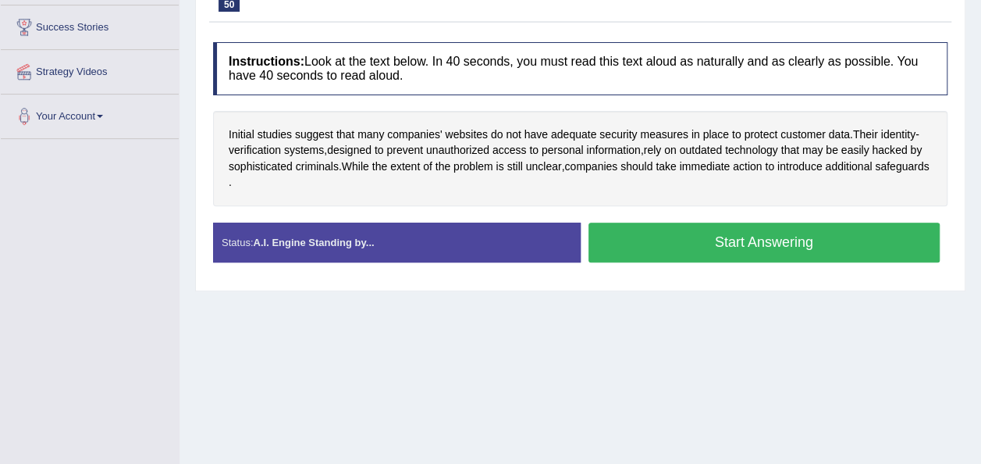
click at [671, 251] on button "Start Answering" at bounding box center [764, 242] width 352 height 40
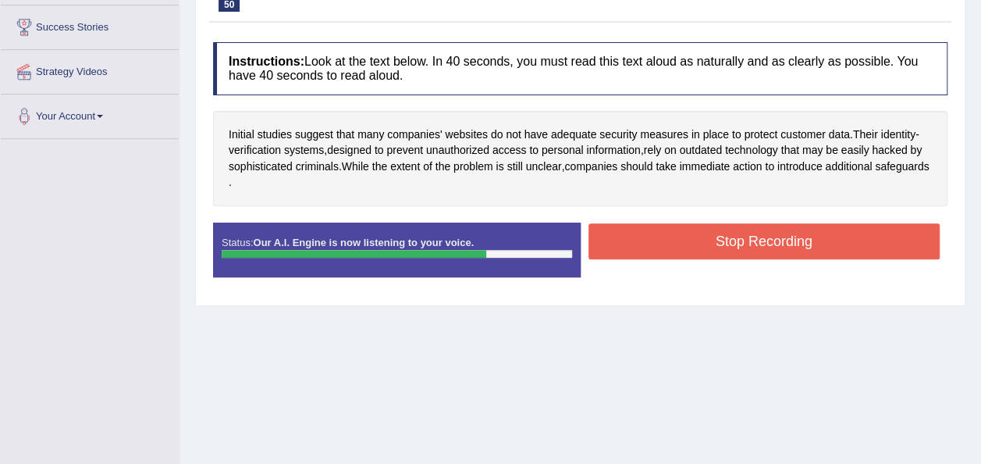
click at [634, 236] on button "Stop Recording" at bounding box center [764, 241] width 352 height 36
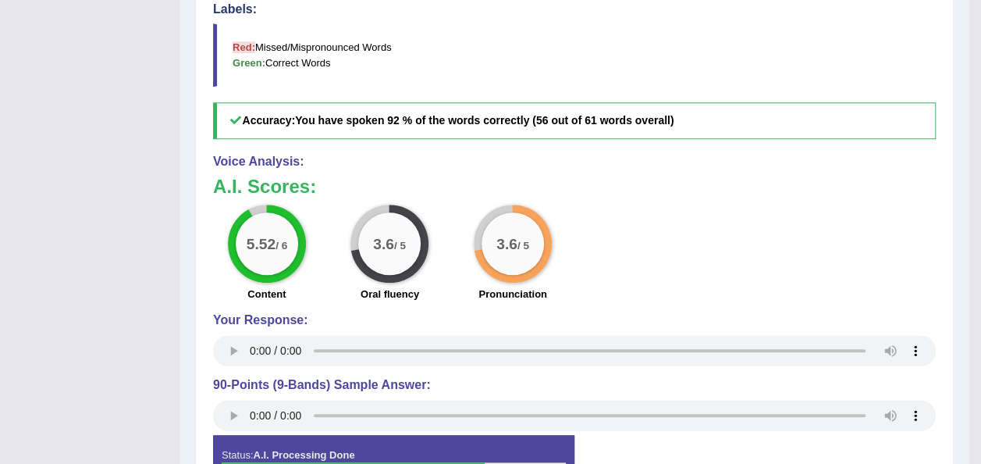
scroll to position [187, 0]
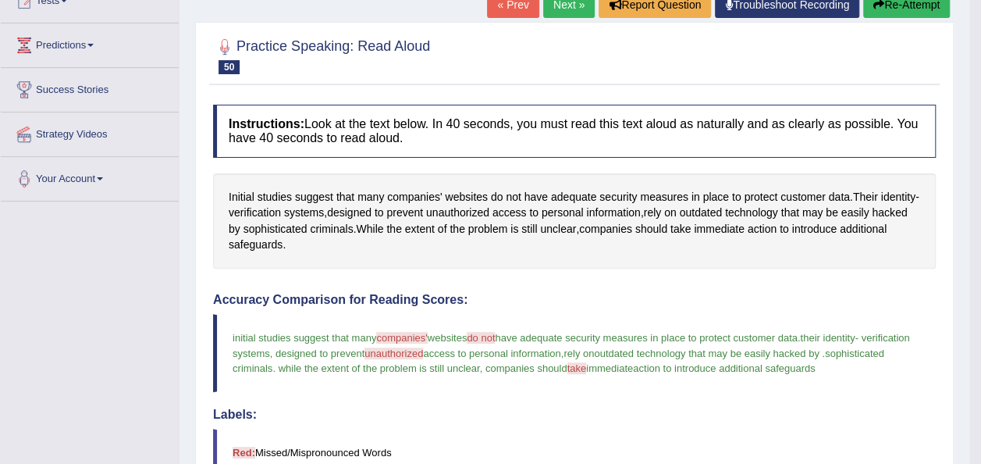
click at [879, 6] on icon "button" at bounding box center [878, 4] width 11 height 11
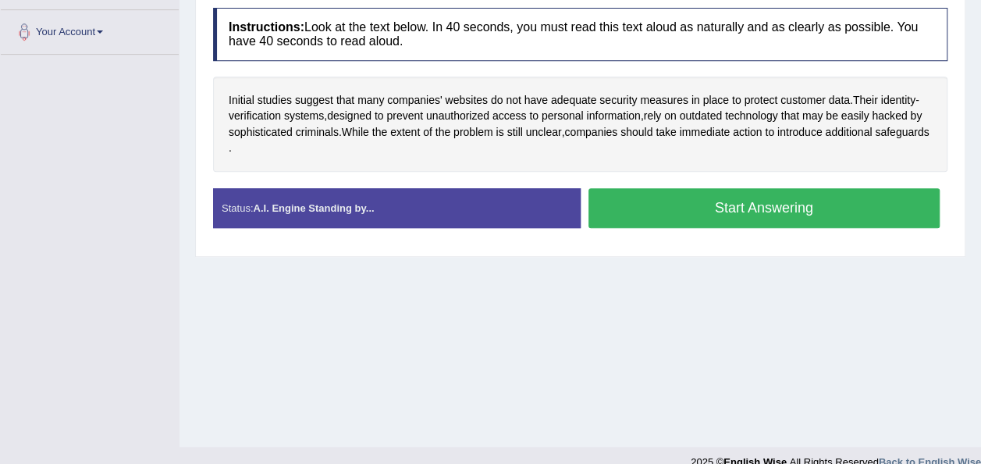
scroll to position [356, 0]
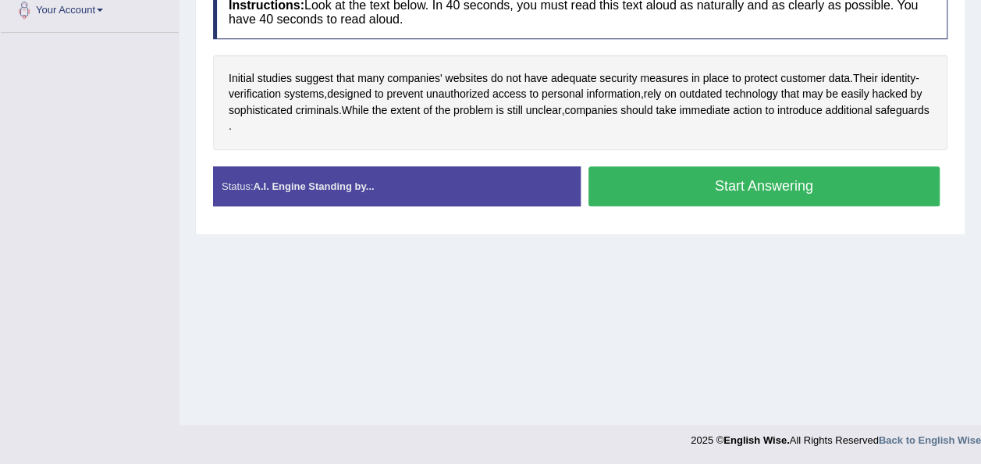
click at [641, 195] on button "Start Answering" at bounding box center [764, 186] width 352 height 40
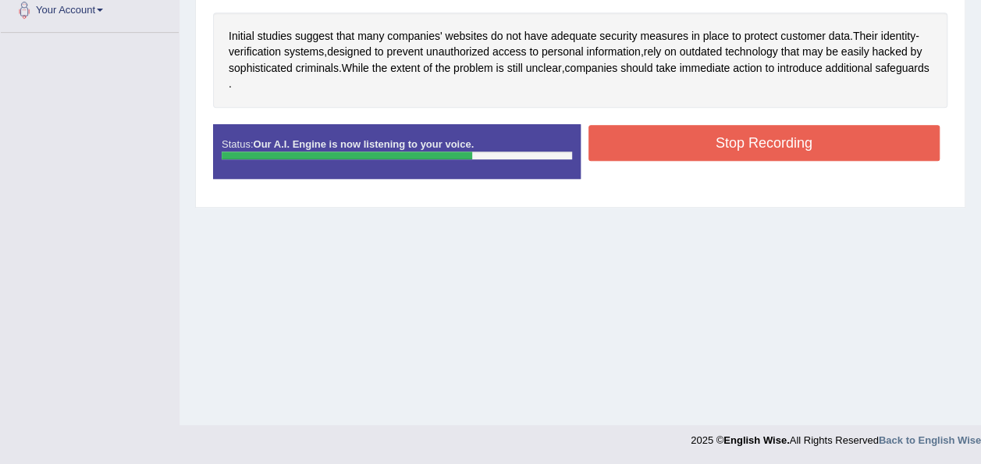
click at [631, 139] on button "Stop Recording" at bounding box center [764, 143] width 352 height 36
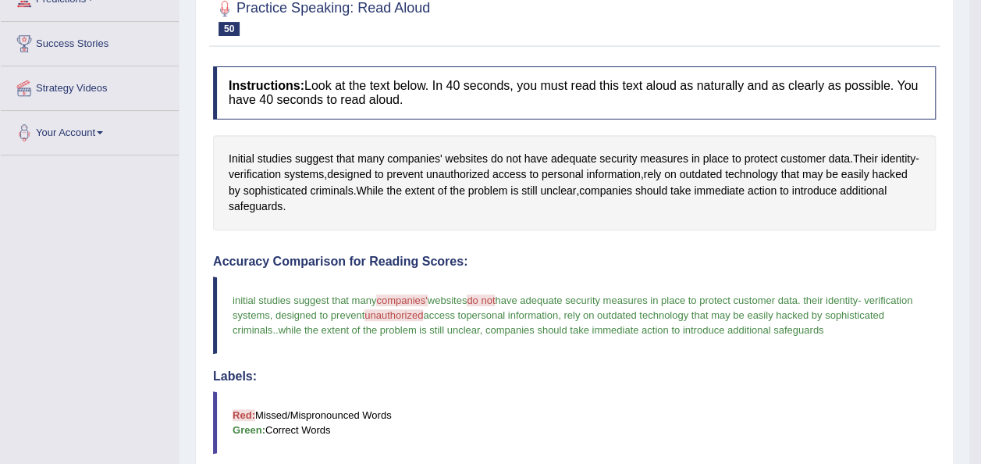
scroll to position [169, 0]
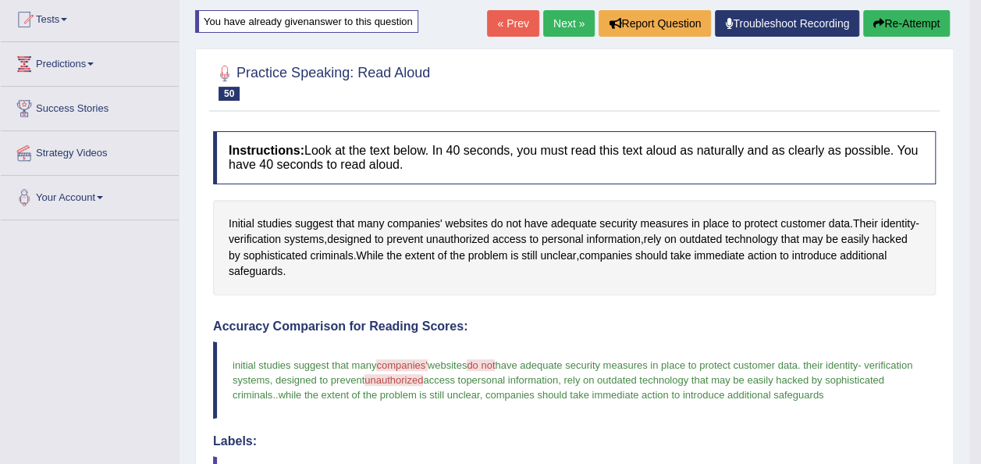
click at [916, 18] on button "Re-Attempt" at bounding box center [906, 23] width 87 height 27
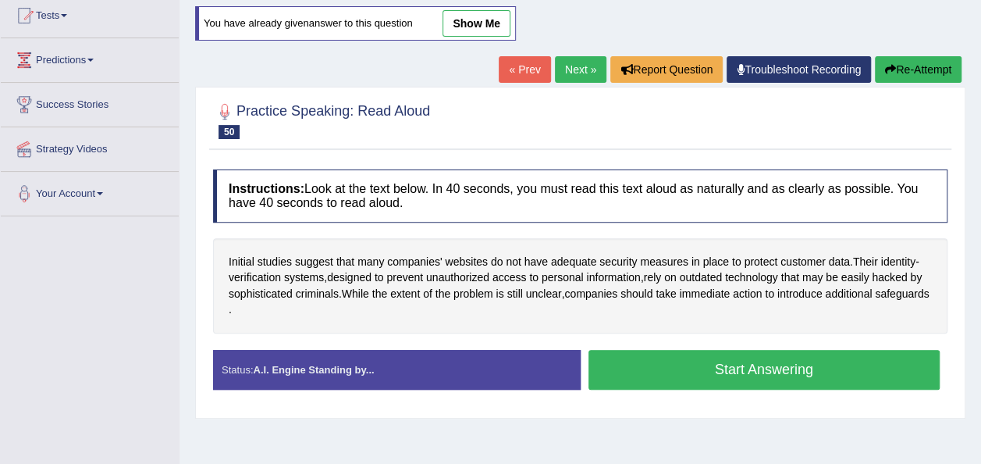
click at [706, 370] on button "Start Answering" at bounding box center [764, 370] width 352 height 40
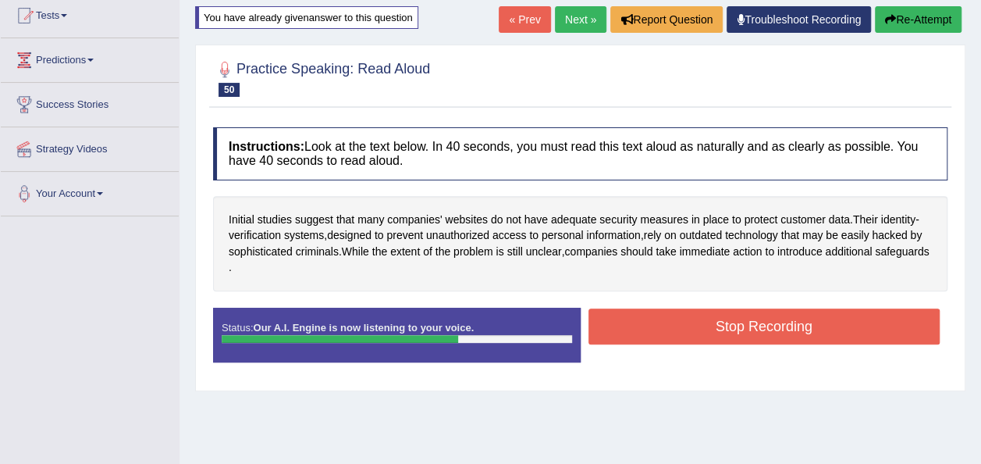
click at [634, 325] on button "Stop Recording" at bounding box center [764, 326] width 352 height 36
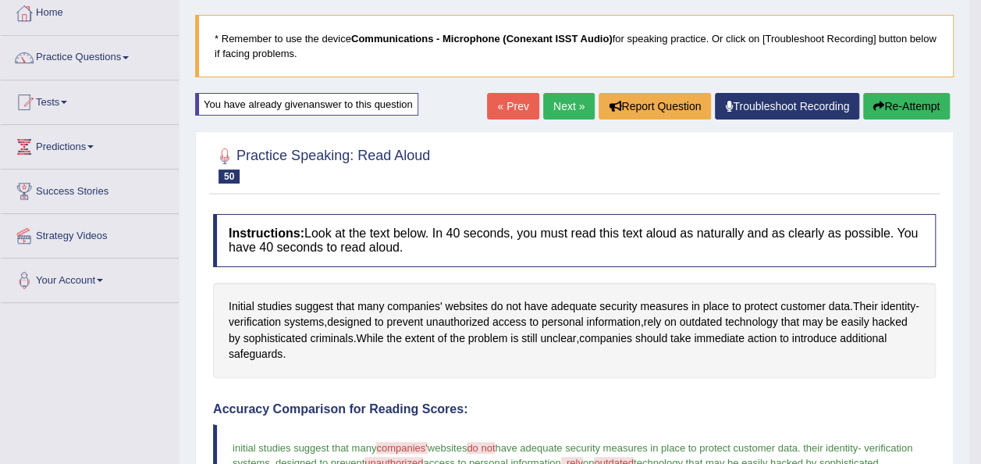
scroll to position [48, 0]
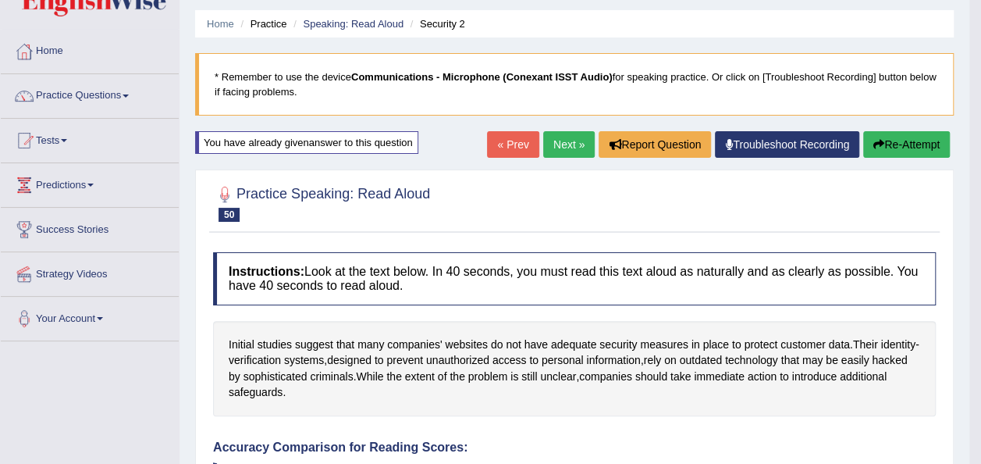
click at [891, 137] on button "Re-Attempt" at bounding box center [906, 144] width 87 height 27
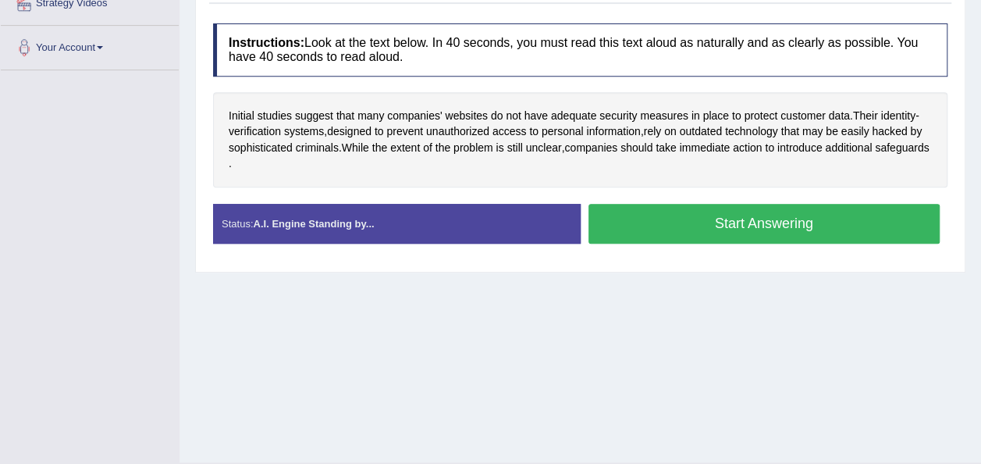
scroll to position [356, 0]
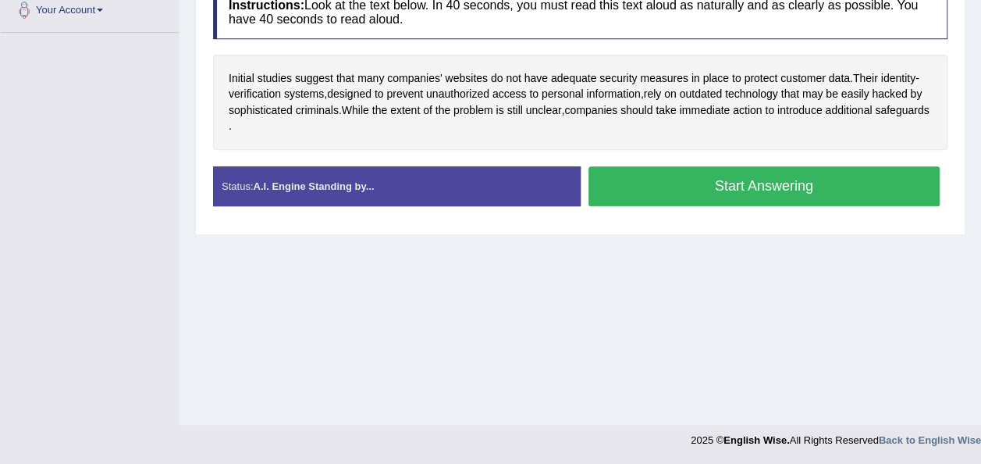
click at [665, 190] on button "Start Answering" at bounding box center [764, 186] width 352 height 40
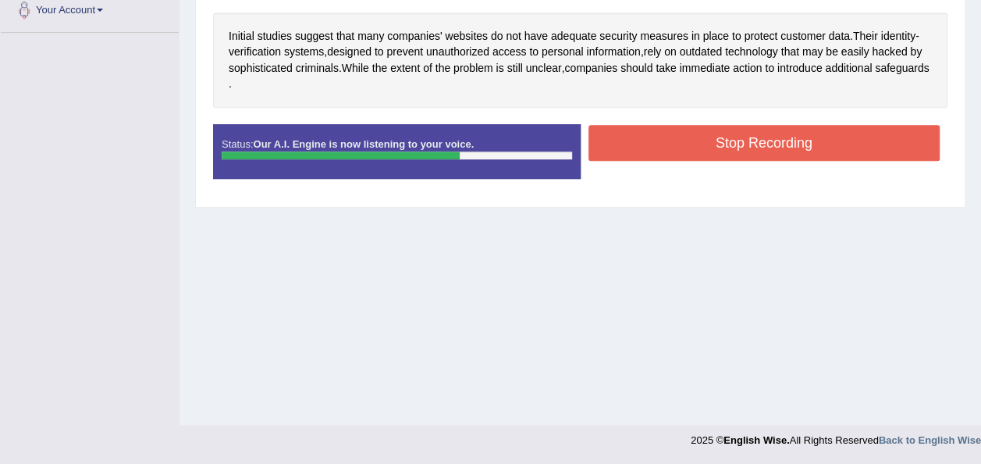
click at [631, 146] on button "Stop Recording" at bounding box center [764, 143] width 352 height 36
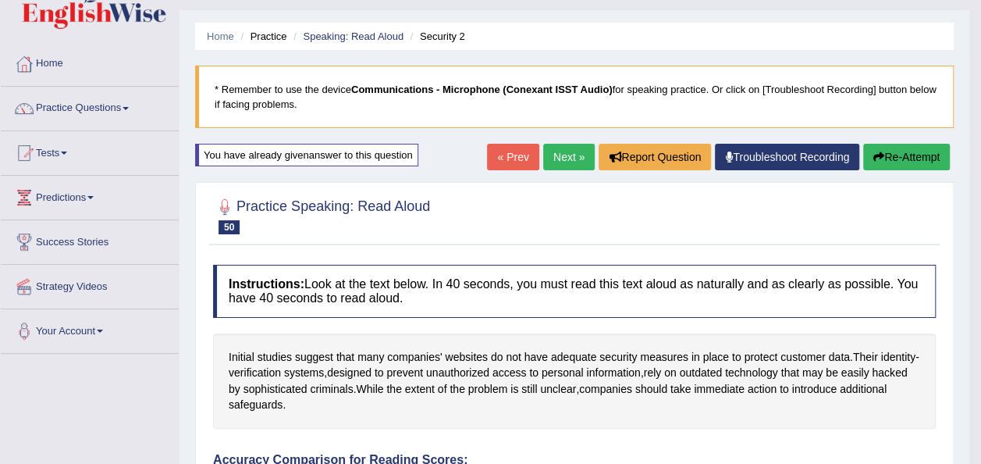
scroll to position [0, 0]
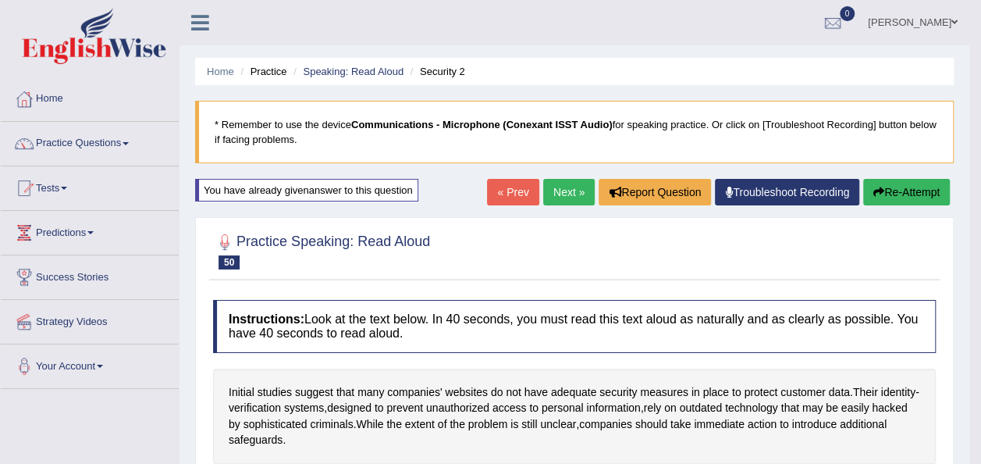
click at [879, 194] on icon "button" at bounding box center [878, 192] width 11 height 11
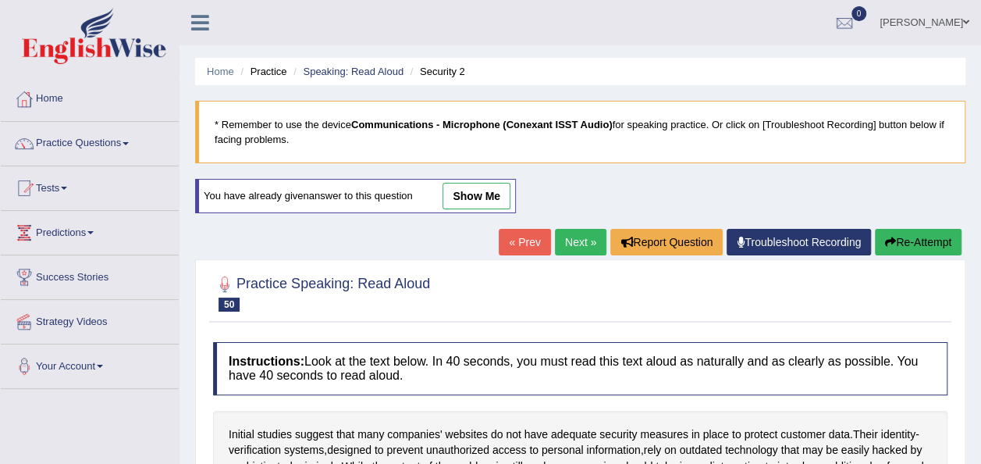
scroll to position [356, 0]
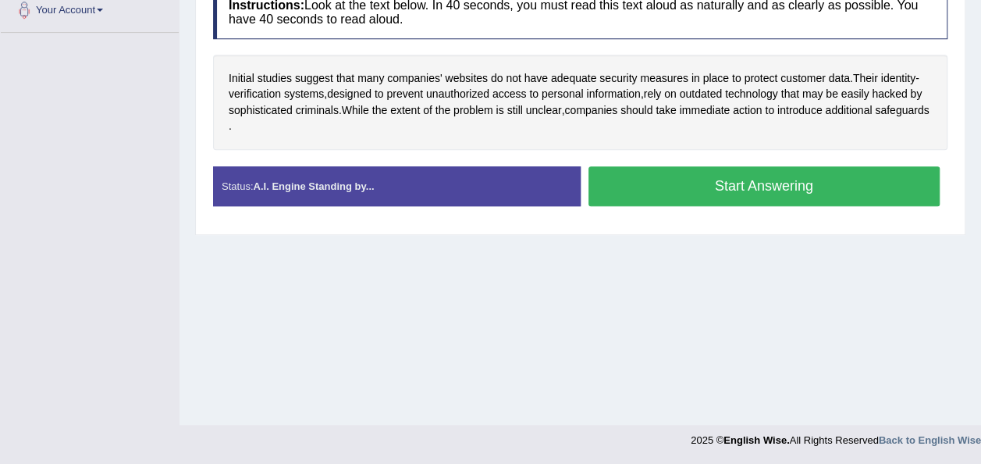
click at [731, 185] on button "Start Answering" at bounding box center [764, 186] width 352 height 40
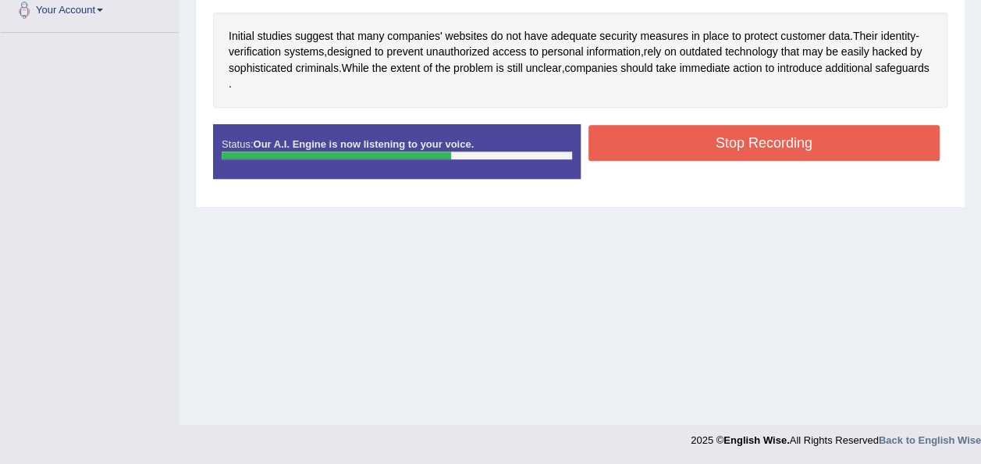
click at [640, 155] on button "Stop Recording" at bounding box center [764, 143] width 352 height 36
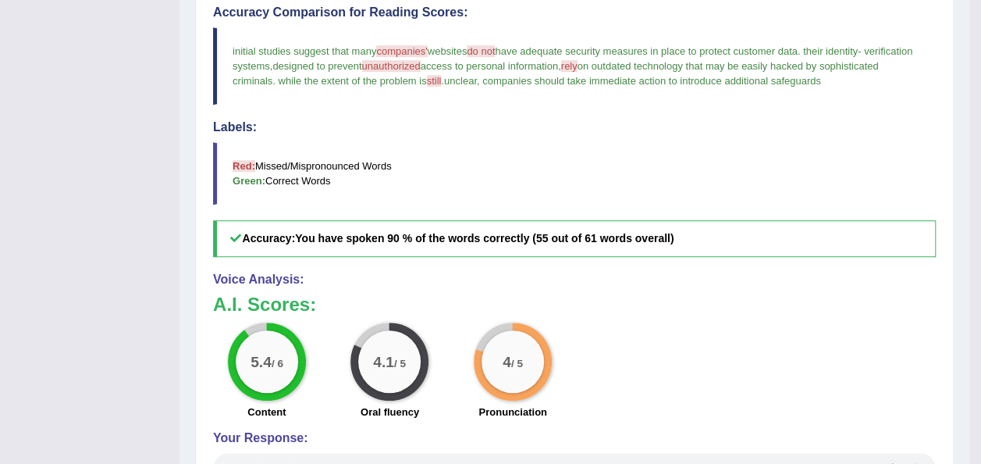
scroll to position [512, 0]
